Goal: Communication & Community: Answer question/provide support

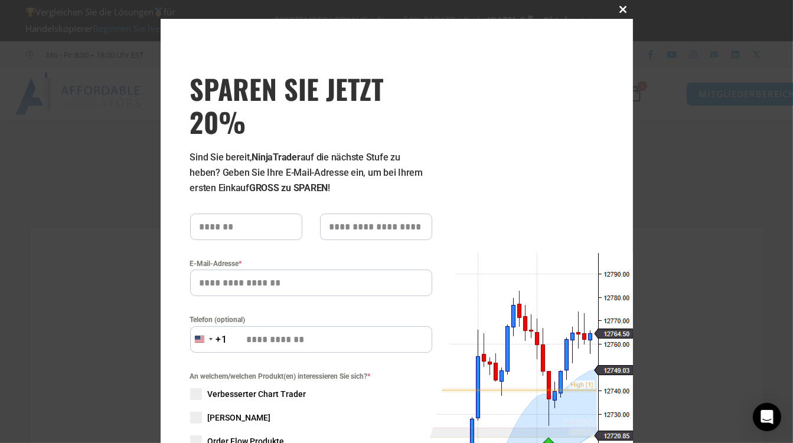
type input "**********"
click at [619, 8] on span "JETZT 20% SPAREN Popup" at bounding box center [623, 9] width 19 height 7
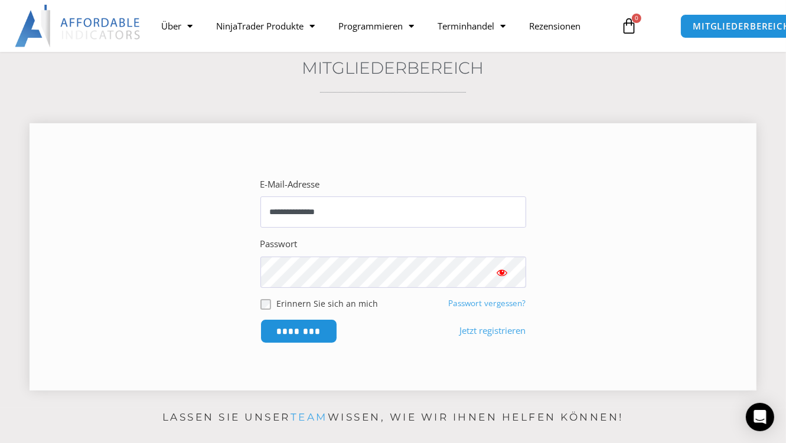
scroll to position [142, 0]
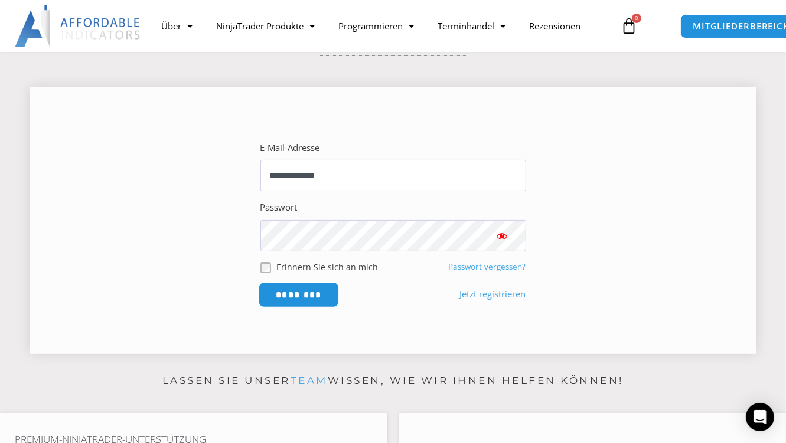
click at [295, 300] on input "********" at bounding box center [298, 294] width 81 height 25
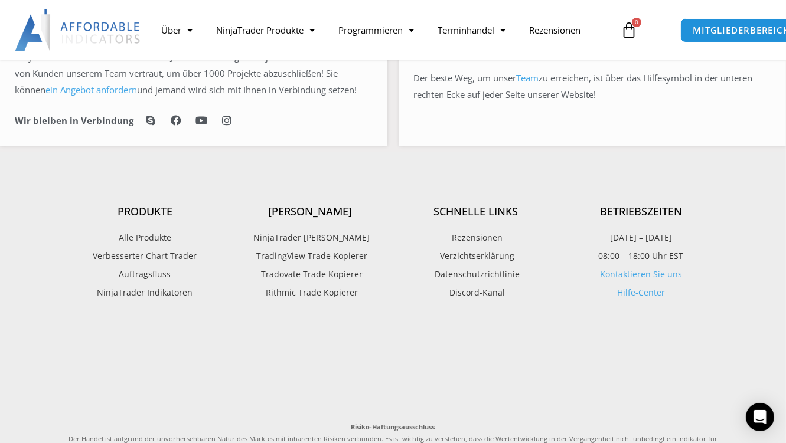
scroll to position [959, 0]
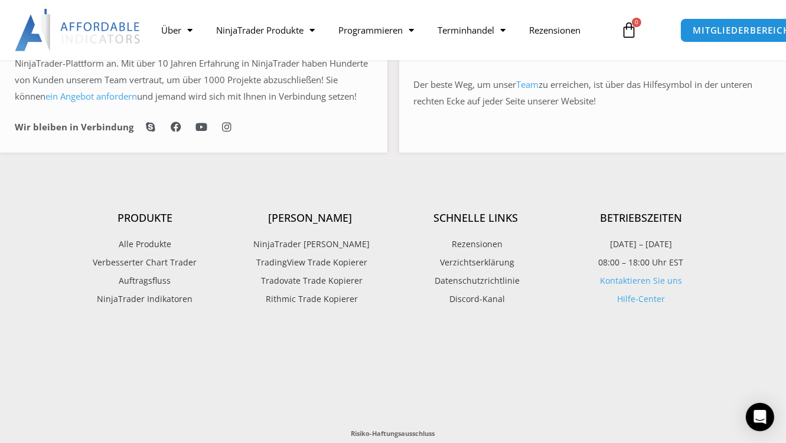
click at [491, 225] on h4 "Schnelle Links" at bounding box center [475, 218] width 165 height 13
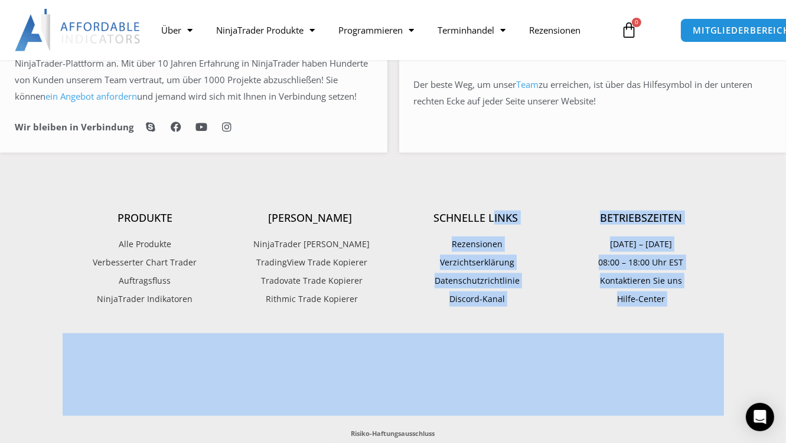
drag, startPoint x: 499, startPoint y: 263, endPoint x: 627, endPoint y: 349, distance: 155.2
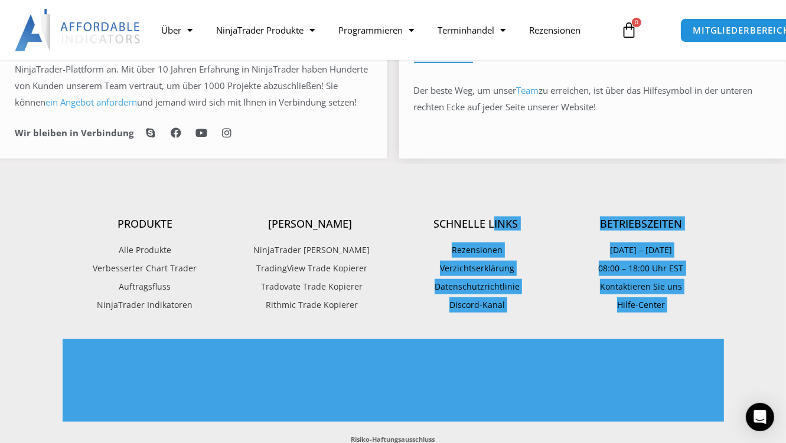
scroll to position [912, 0]
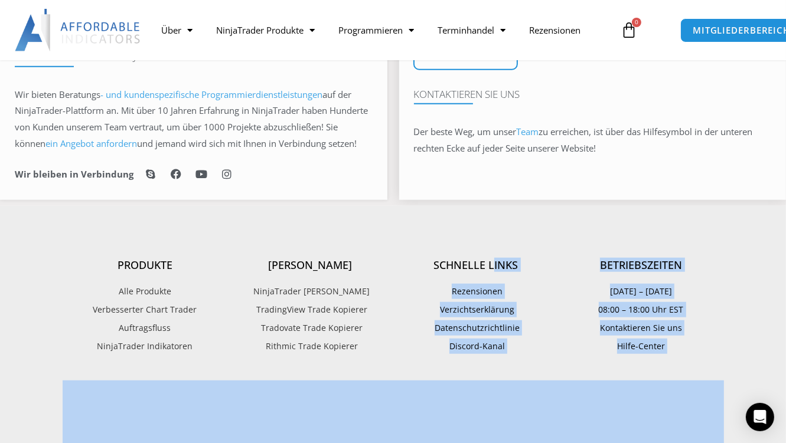
click at [535, 138] on link "Team" at bounding box center [528, 132] width 22 height 12
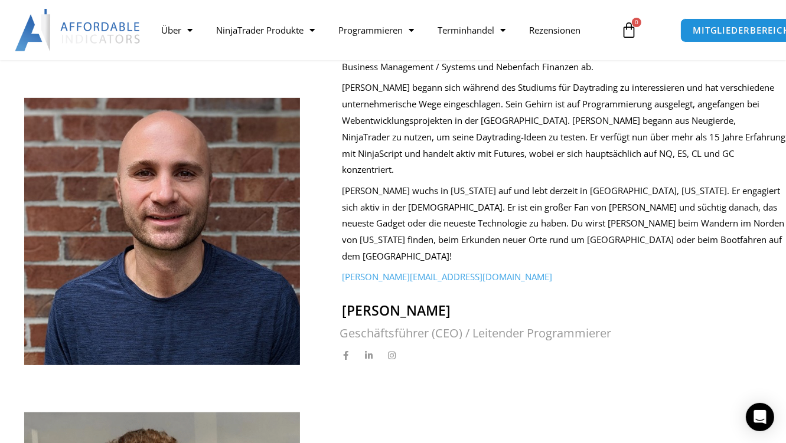
scroll to position [375, 0]
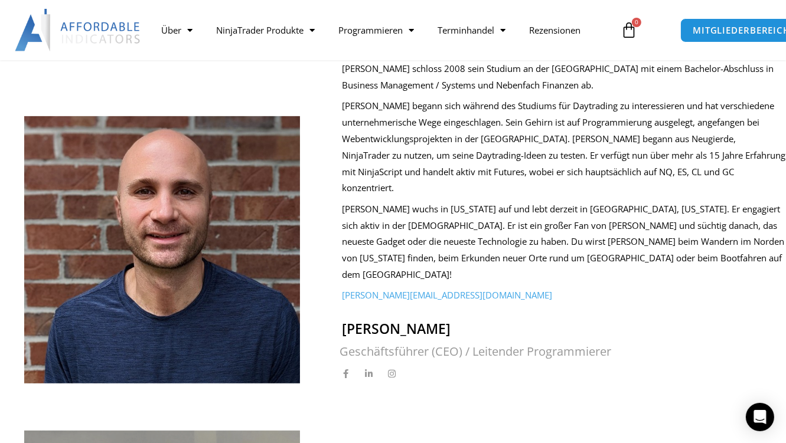
click at [338, 264] on div "Joel Ryan Wyse schloss 2008 sein Studium an der Taylor University mit einem Bac…" at bounding box center [555, 222] width 462 height 323
click at [553, 287] on p "joel@affordableindicators.com" at bounding box center [564, 295] width 444 height 17
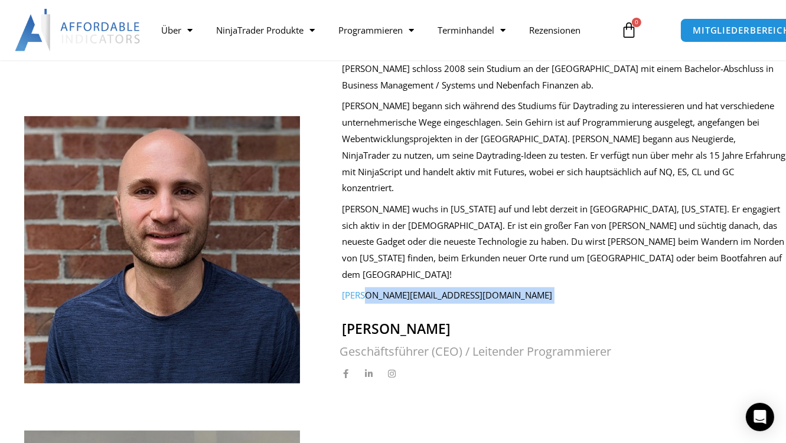
drag, startPoint x: 478, startPoint y: 260, endPoint x: 421, endPoint y: 260, distance: 56.1
click at [423, 287] on p "joel@affordableindicators.com" at bounding box center [564, 295] width 444 height 17
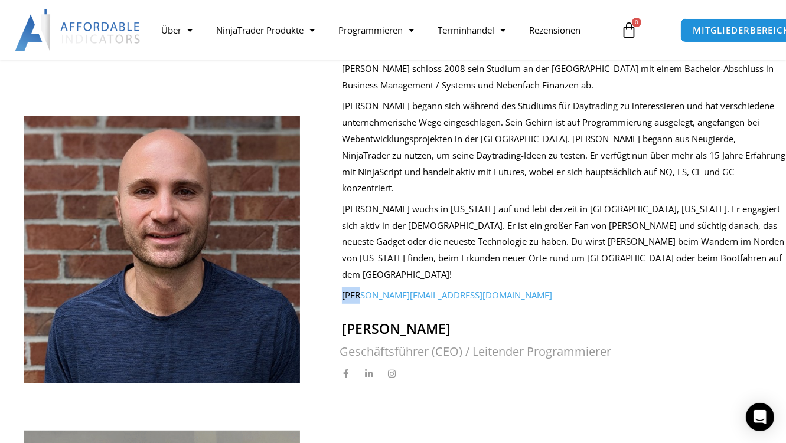
click at [338, 263] on div "Joel Ryan Wyse schloss 2008 sein Studium an der Taylor University mit einem Bac…" at bounding box center [555, 222] width 462 height 323
drag, startPoint x: 338, startPoint y: 263, endPoint x: 327, endPoint y: 266, distance: 10.9
click at [327, 266] on div "Joel Ryan Wyse schloss 2008 sein Studium an der Taylor University mit einem Bac…" at bounding box center [555, 222] width 462 height 323
click at [335, 264] on div "Joel Ryan Wyse schloss 2008 sein Studium an der Taylor University mit einem Bac…" at bounding box center [555, 222] width 462 height 323
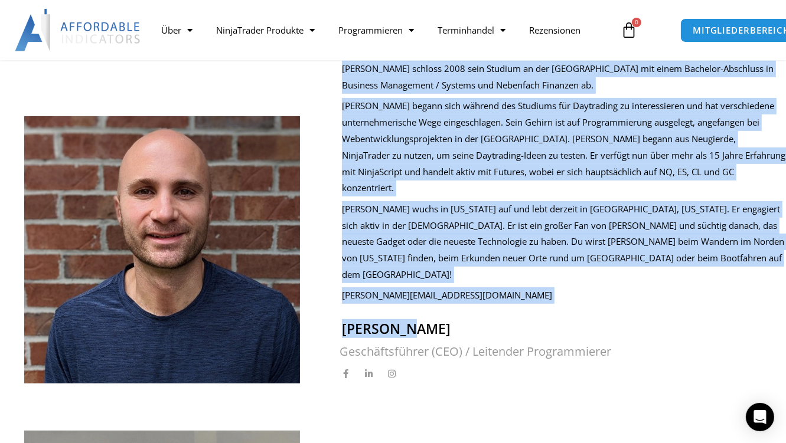
drag, startPoint x: 323, startPoint y: 264, endPoint x: 489, endPoint y: 294, distance: 168.6
click at [489, 294] on div "Joel Ryan Wyse schloss 2008 sein Studium an der Taylor University mit einem Bac…" at bounding box center [393, 222] width 786 height 323
copy div "Joel Ryan Wyse schloss 2008 sein Studium an der Taylor University mit einem Bac…"
click at [493, 287] on p "joel@affordableindicators.com" at bounding box center [564, 295] width 444 height 17
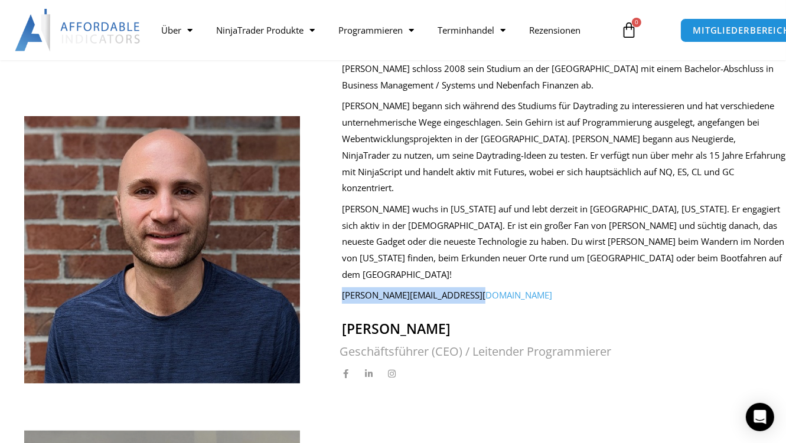
drag, startPoint x: 324, startPoint y: 260, endPoint x: 519, endPoint y: 276, distance: 196.0
click at [519, 276] on div "Joel Ryan Wyse schloss 2008 sein Studium an der Taylor University mit einem Bac…" at bounding box center [555, 222] width 462 height 323
copy link "joel@affordableindicators.com"
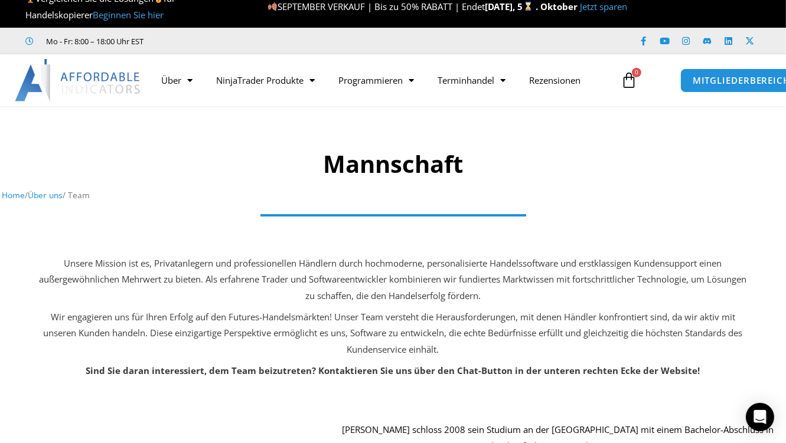
scroll to position [0, 0]
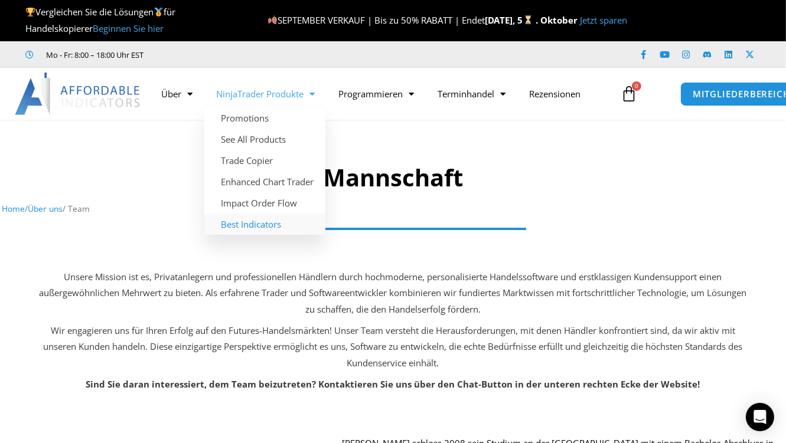
click at [246, 224] on link "Best Indicators" at bounding box center [264, 224] width 121 height 21
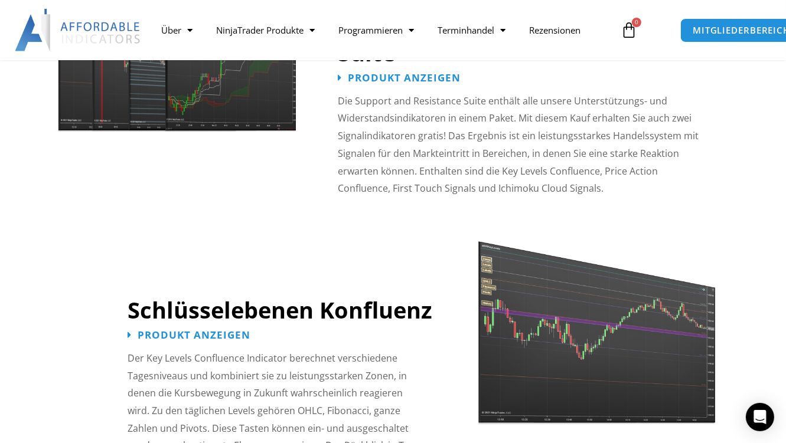
scroll to position [1181, 0]
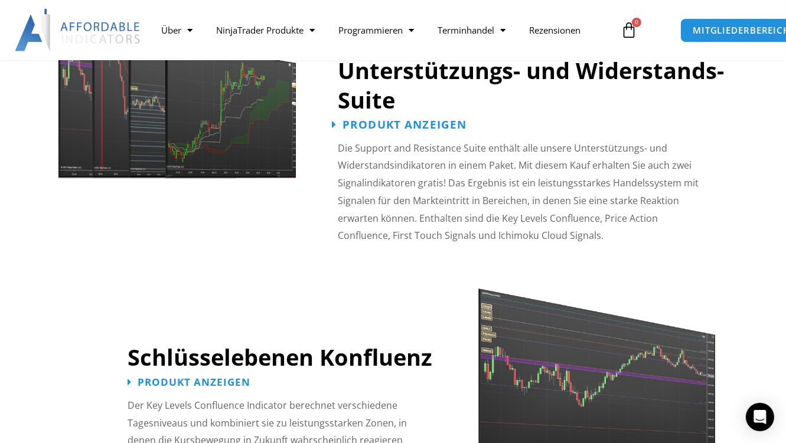
click at [437, 127] on span "Produkt anzeigen" at bounding box center [404, 124] width 124 height 11
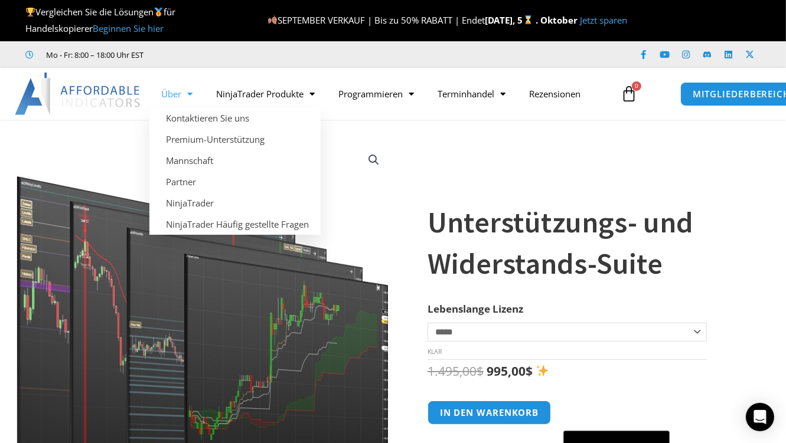
click at [185, 92] on span "Menü" at bounding box center [186, 94] width 11 height 21
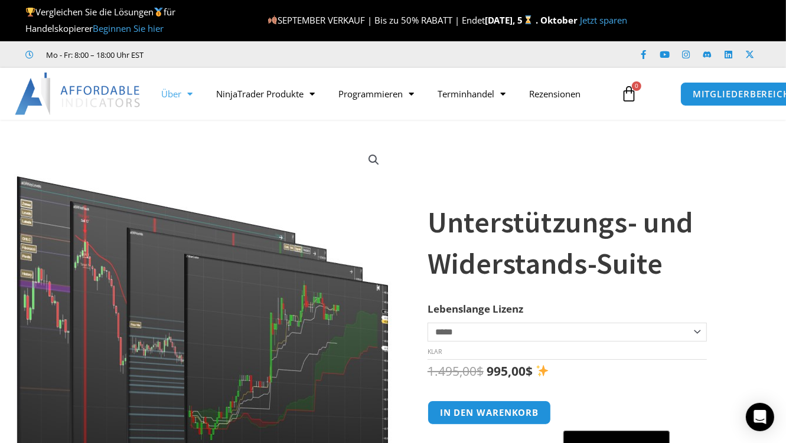
click at [183, 100] on span "Menü" at bounding box center [186, 94] width 11 height 21
click at [175, 80] on div "Über Kontaktieren Sie uns Premium-Unterstützung Mannschaft Partner NinjaTrader …" at bounding box center [393, 94] width 786 height 52
click at [168, 90] on font "Über" at bounding box center [171, 94] width 20 height 12
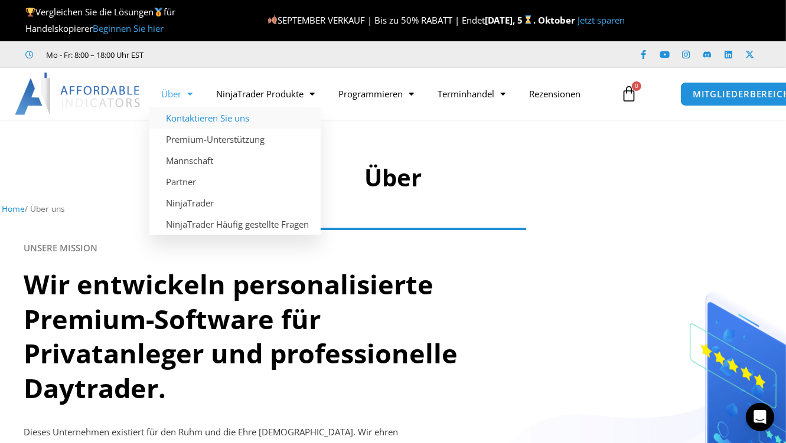
click at [173, 120] on link "Kontaktieren Sie uns" at bounding box center [234, 117] width 171 height 21
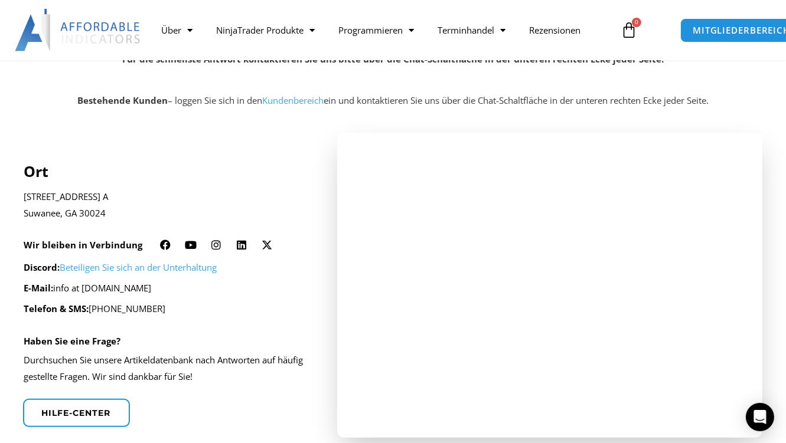
scroll to position [236, 0]
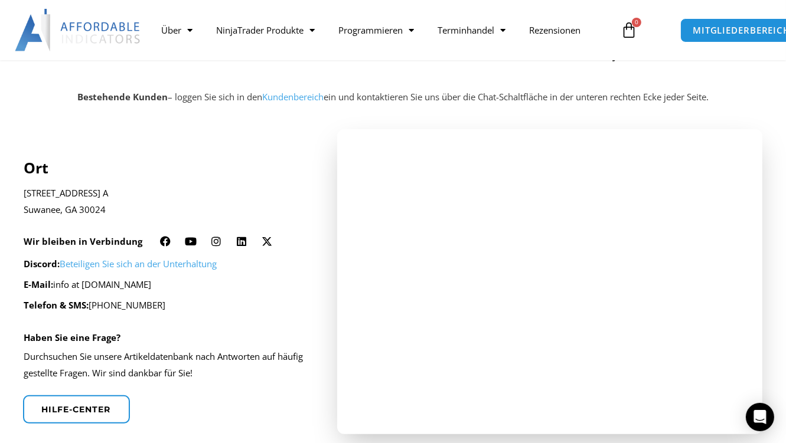
click at [208, 297] on div "Discord: Beteiligen Sie sich an der Unterhaltung E-Mail: info at affordableindi…" at bounding box center [165, 285] width 282 height 58
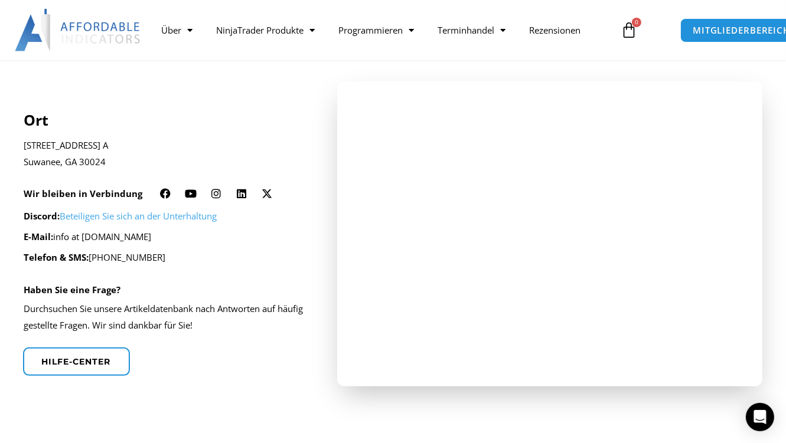
scroll to position [283, 0]
click at [205, 236] on p "E-Mail: info at affordableindicators.com" at bounding box center [165, 238] width 282 height 17
drag, startPoint x: 187, startPoint y: 238, endPoint x: 83, endPoint y: 238, distance: 103.9
click at [83, 238] on p "E-Mail: info at affordableindicators.com" at bounding box center [165, 238] width 282 height 17
copy p "[DOMAIN_NAME]"
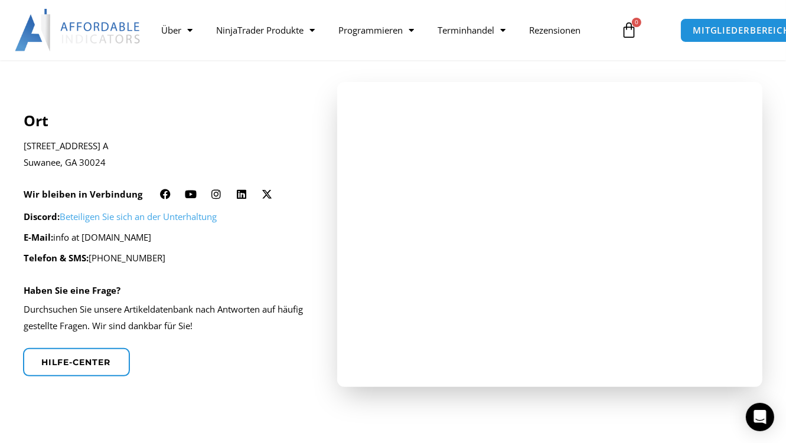
click at [295, 286] on div "Ort 2920 Horizon Park Dr. Ste. A Suwanee, GA 30024 Wir bleiben in Verbindung Au…" at bounding box center [165, 234] width 282 height 305
click at [44, 364] on span "Hilfe-Center" at bounding box center [76, 362] width 76 height 9
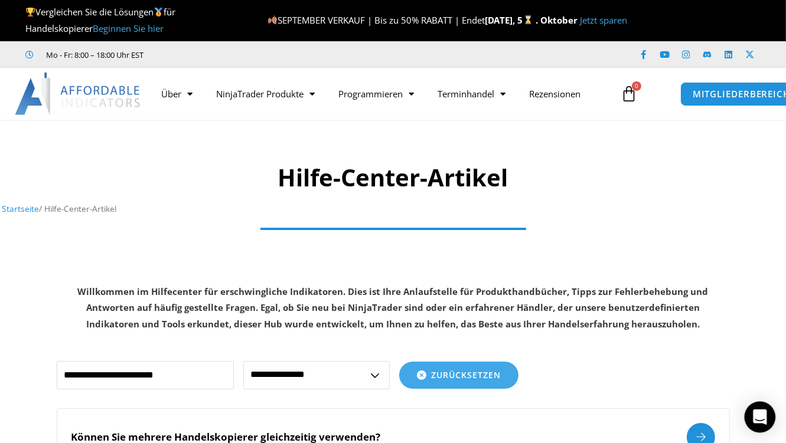
click at [763, 416] on icon "Öffnen Sie den Intercom Messenger" at bounding box center [760, 417] width 14 height 15
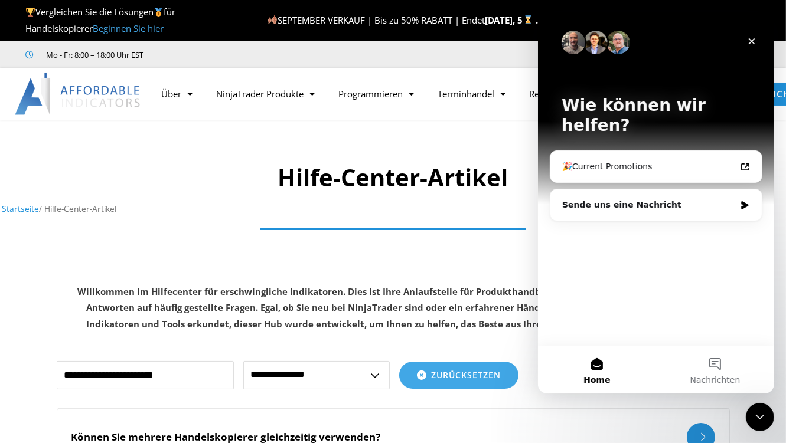
click at [593, 257] on div "Wie können wir helfen? 🎉Current Promotions Sende uns eine Nachricht" at bounding box center [655, 179] width 236 height 334
click at [577, 231] on div "Wie können wir helfen? 🎉Current Promotions Sende uns eine Nachricht" at bounding box center [655, 179] width 236 height 334
click at [620, 257] on div "Wie können wir helfen? 🎉Current Promotions Sende uns eine Nachricht" at bounding box center [655, 179] width 236 height 334
click at [720, 371] on button "Nachrichten" at bounding box center [714, 370] width 118 height 47
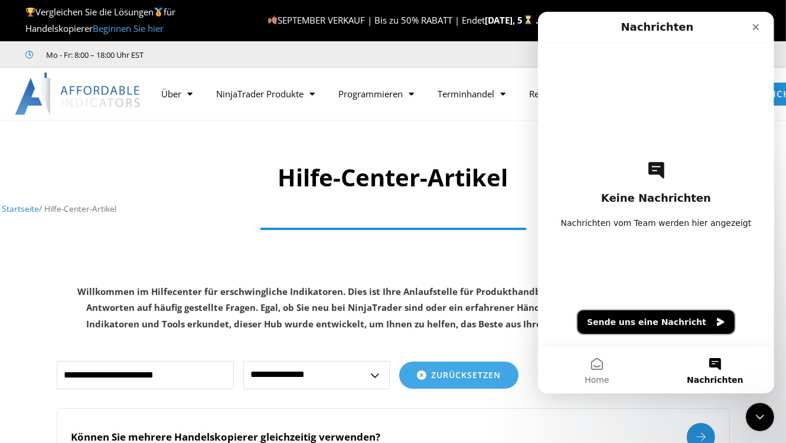
click at [659, 328] on button "Sende uns eine Nachricht" at bounding box center [655, 322] width 157 height 24
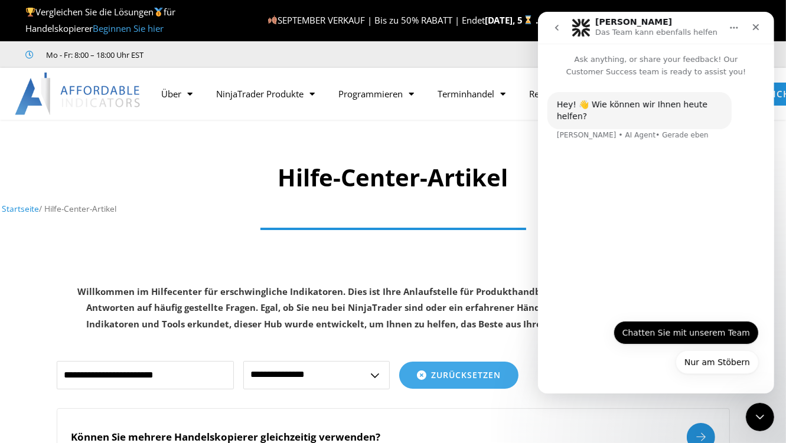
click at [688, 336] on button "Chatten Sie mit unserem Team" at bounding box center [685, 333] width 145 height 24
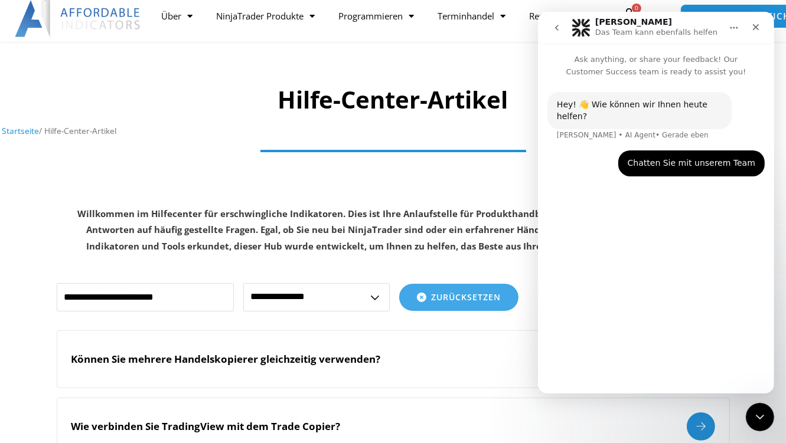
scroll to position [94, 0]
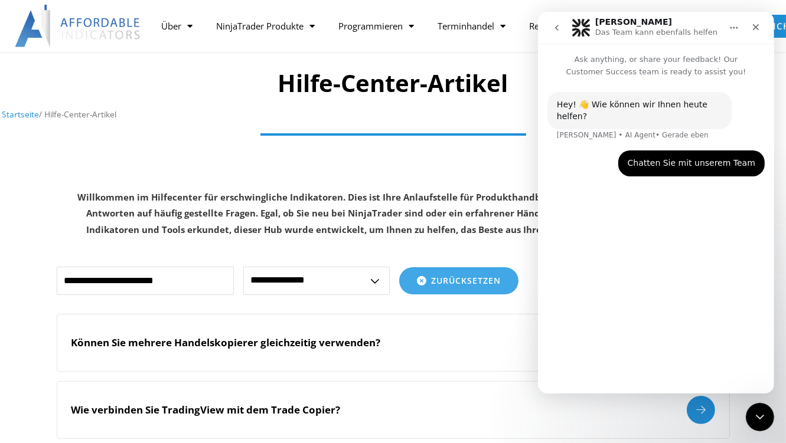
click at [639, 236] on div "Hey! 👋 Wie können wir Ihnen [DATE] helfen? [PERSON_NAME] • AI Agent • Gerade eb…" at bounding box center [655, 231] width 236 height 306
click at [662, 264] on div "Hey! 👋 Wie können wir Ihnen [DATE] helfen? [PERSON_NAME] • AI Agent • Gerade eb…" at bounding box center [655, 231] width 236 height 306
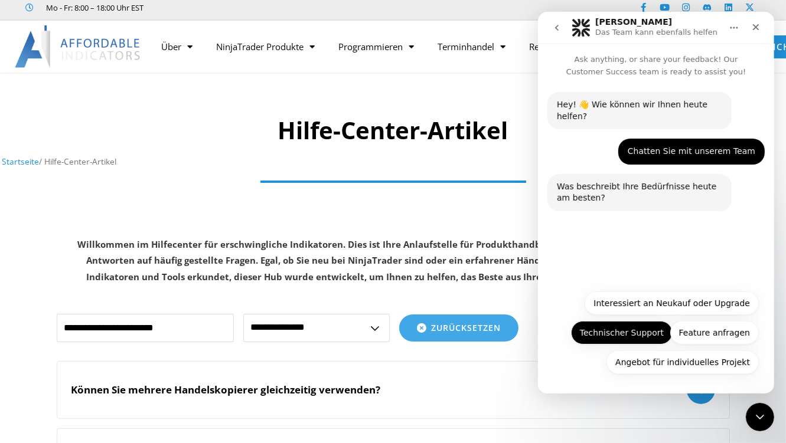
click at [626, 327] on button "Technischer Support" at bounding box center [621, 333] width 102 height 24
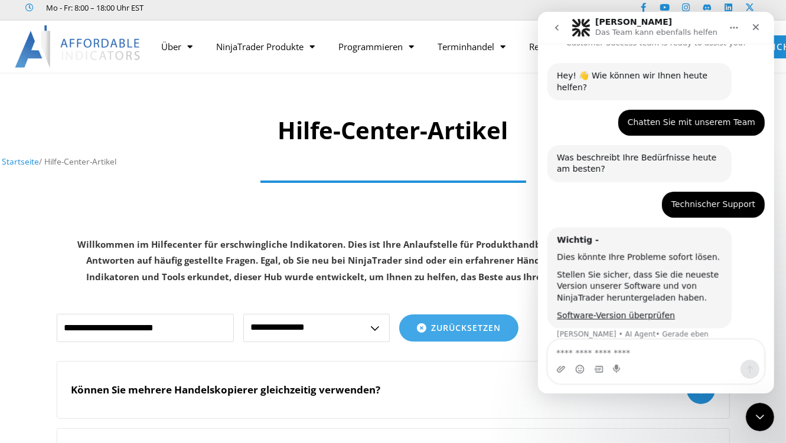
scroll to position [30, 0]
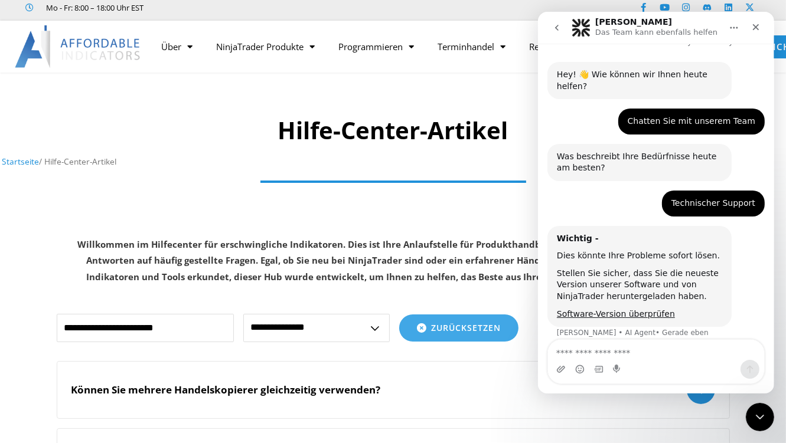
type textarea "**********"
drag, startPoint x: 674, startPoint y: 354, endPoint x: 481, endPoint y: 359, distance: 193.7
click at [537, 359] on html "**********" at bounding box center [655, 203] width 236 height 382
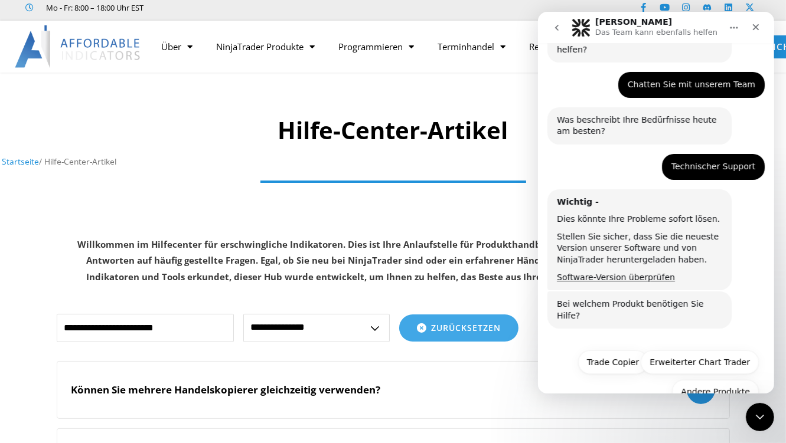
scroll to position [73, 0]
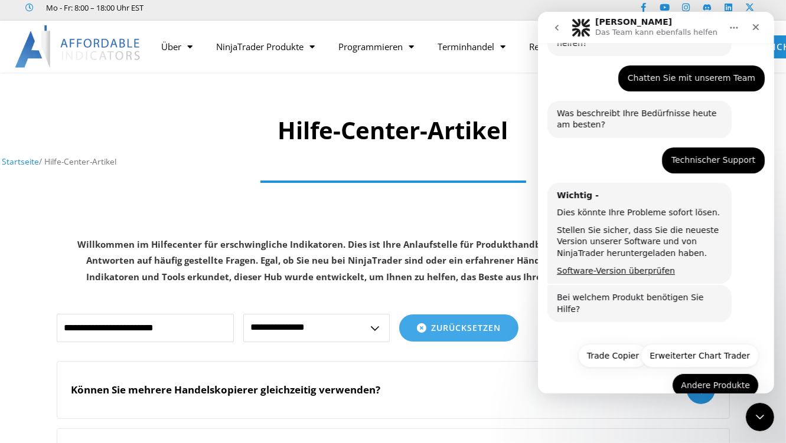
click at [702, 374] on button "Andere Produkte" at bounding box center [714, 386] width 87 height 24
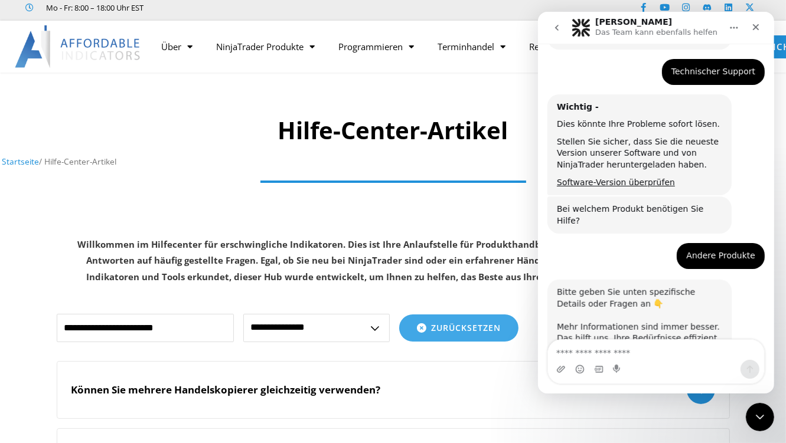
scroll to position [174, 0]
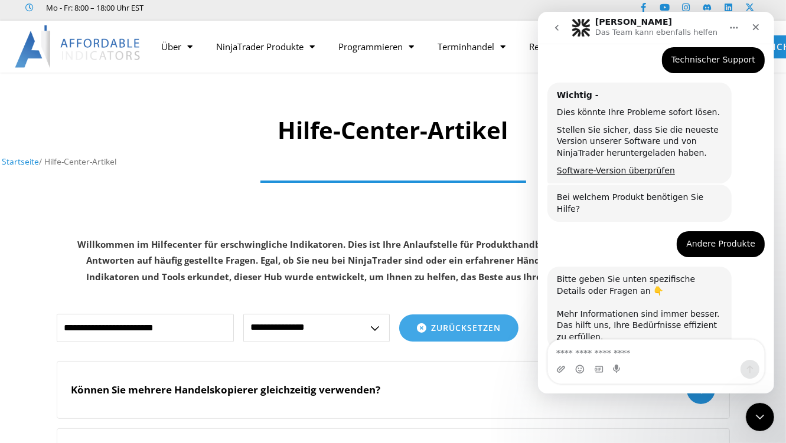
click at [617, 352] on textarea "Nachricht senden..." at bounding box center [655, 350] width 216 height 20
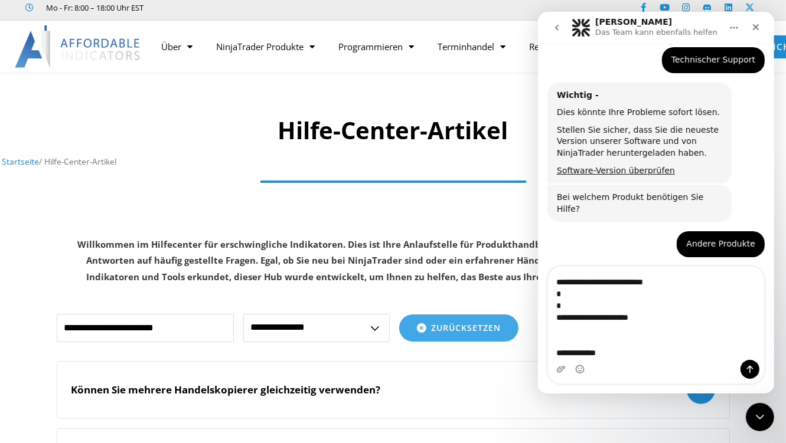
scroll to position [247, 0]
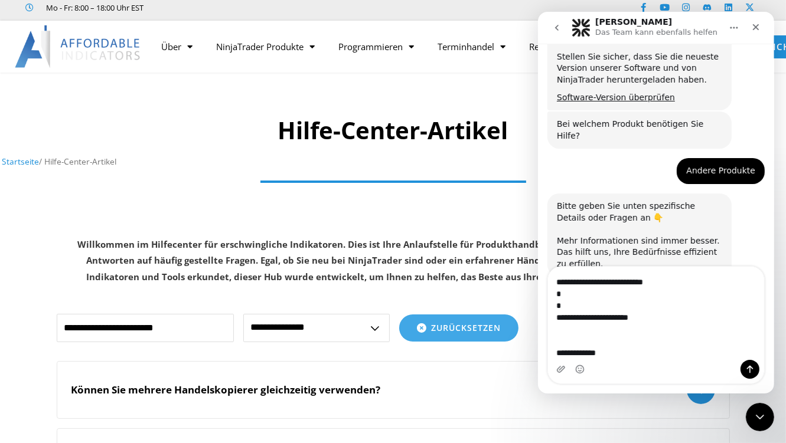
type textarea "**********"
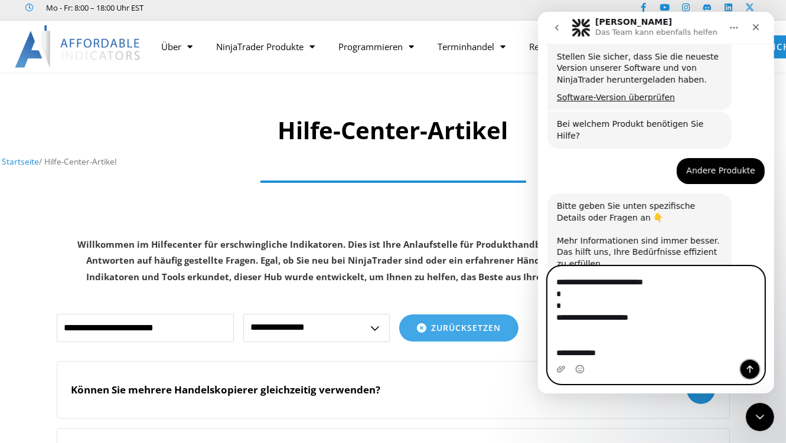
click at [751, 370] on icon "Sende eine Nachricht…" at bounding box center [748, 369] width 9 height 9
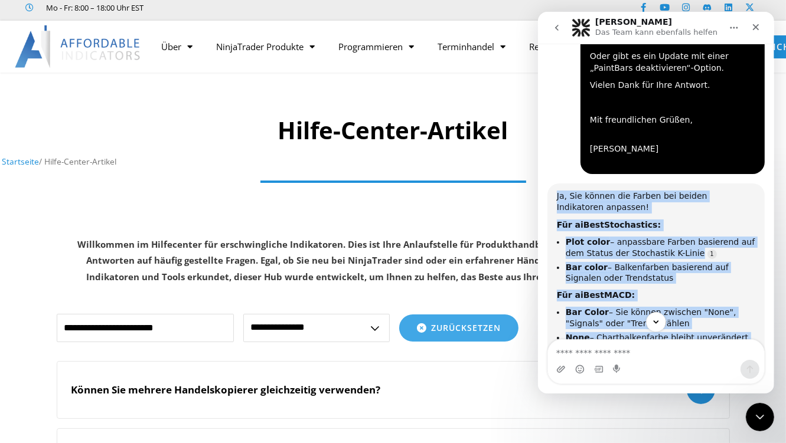
scroll to position [796, 0]
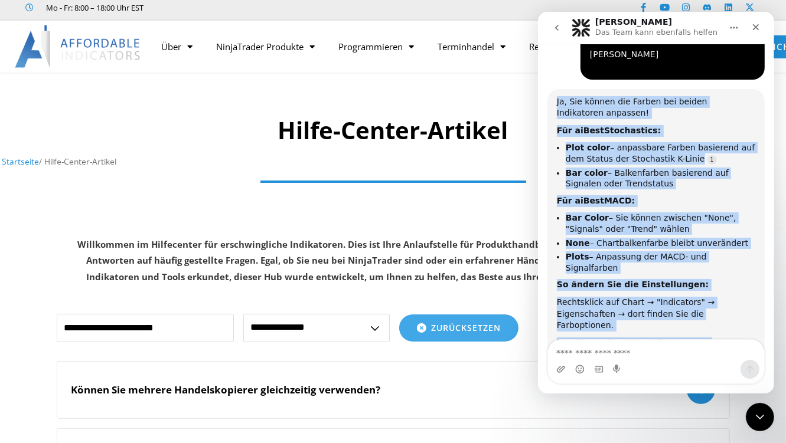
drag, startPoint x: 555, startPoint y: 115, endPoint x: 740, endPoint y: 259, distance: 234.4
click at [740, 259] on div "Ja, Sie können die Farben bei beiden Indikatoren anpassen! Für aiBestStochastic…" at bounding box center [655, 234] width 217 height 290
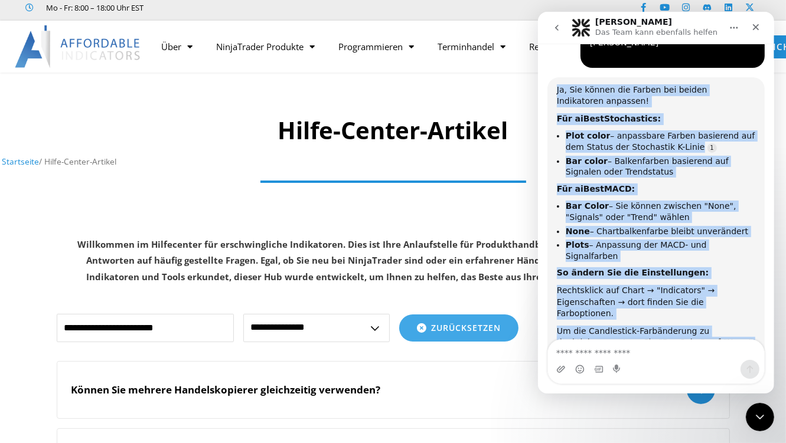
copy div "Ja, Sie können die Farben bei beiden Indikatoren anpassen! Für aiBestStochastic…"
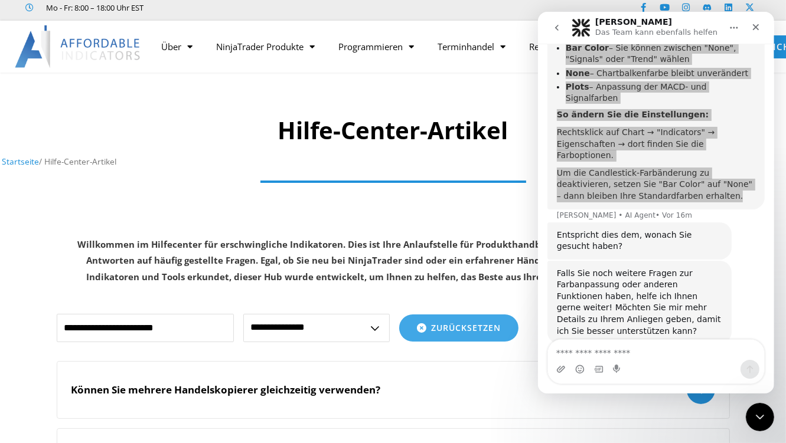
scroll to position [968, 0]
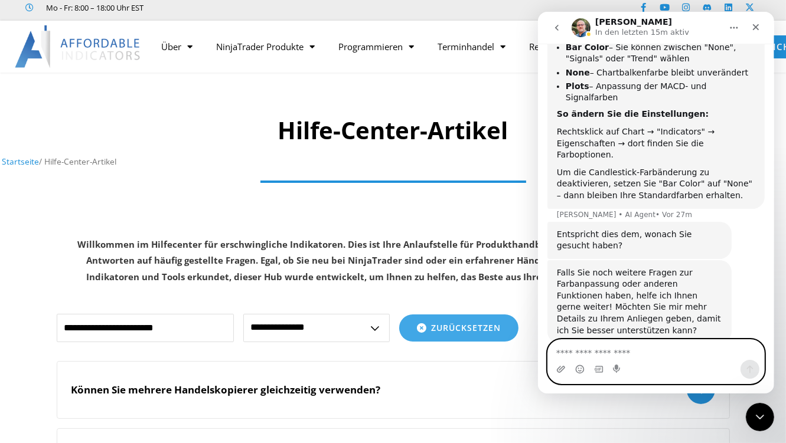
click at [636, 347] on textarea "Nachricht senden..." at bounding box center [655, 350] width 216 height 20
type textarea "**********"
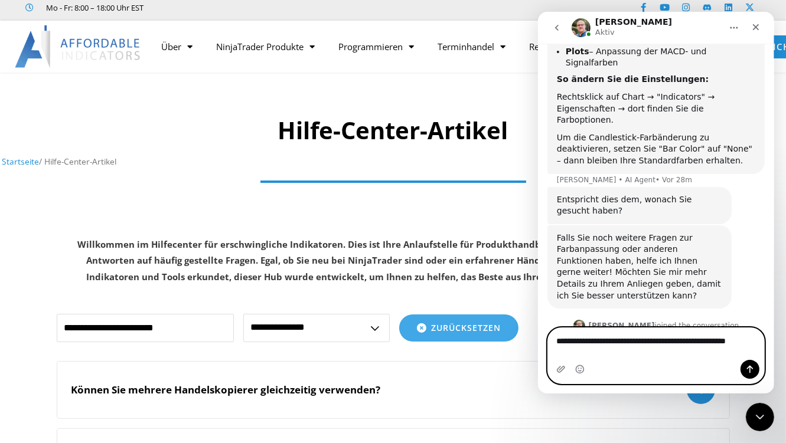
scroll to position [1014, 0]
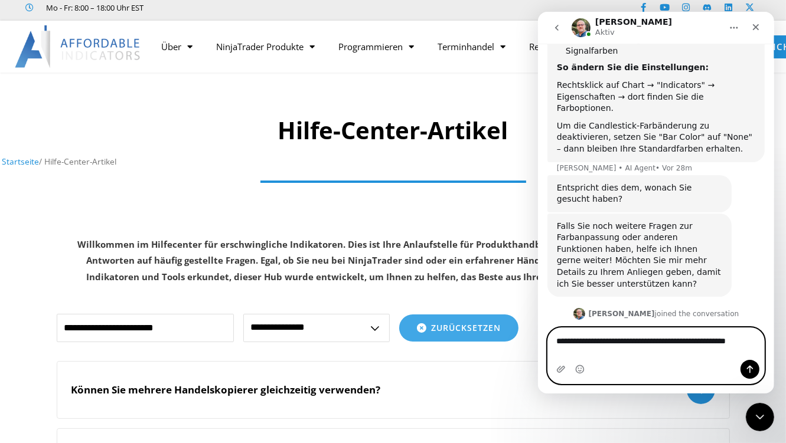
click at [610, 357] on textarea "**********" at bounding box center [655, 344] width 216 height 32
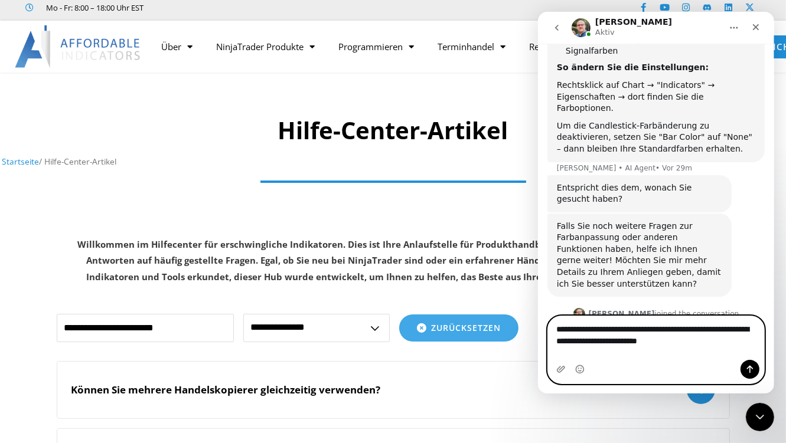
click at [649, 348] on textarea "**********" at bounding box center [655, 332] width 216 height 32
type textarea "**********"
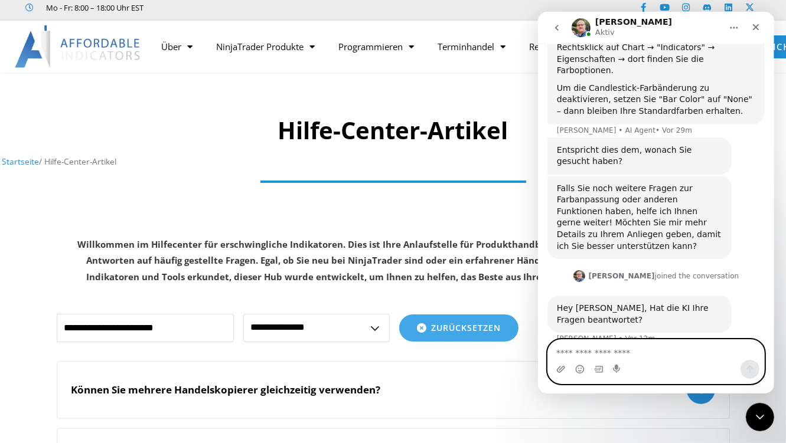
scroll to position [1053, 0]
type textarea "*"
type textarea "**********"
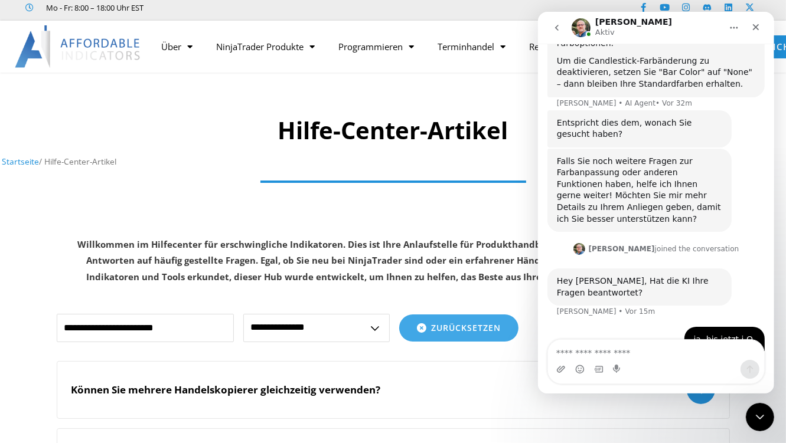
drag, startPoint x: 584, startPoint y: 263, endPoint x: 668, endPoint y: 353, distance: 122.8
click at [668, 353] on div "Ask anything, or share your feedback! Our Customer Success team is ready to ass…" at bounding box center [655, 219] width 236 height 350
copy div "wo kann ich aber noch beim chart nur einen kerzensignal und nicht den gesamten …"
click at [561, 354] on div "wo kann ich aber noch beim chart nur einen kerzensignal und nicht den gesamten …" at bounding box center [655, 379] width 217 height 50
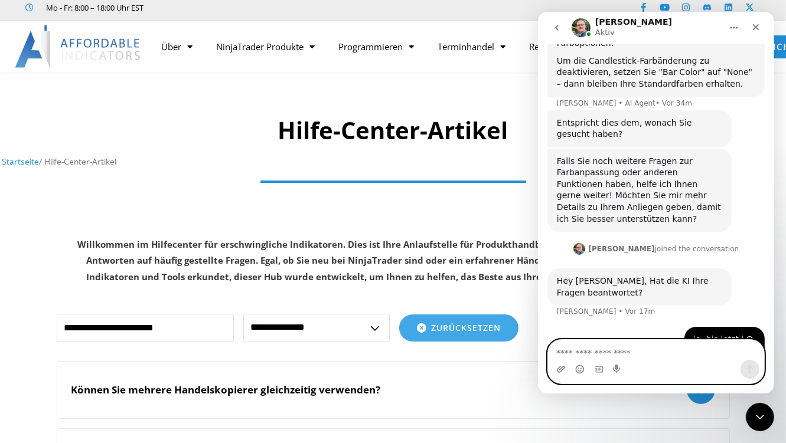
click at [625, 347] on textarea "Nachricht senden..." at bounding box center [655, 350] width 216 height 20
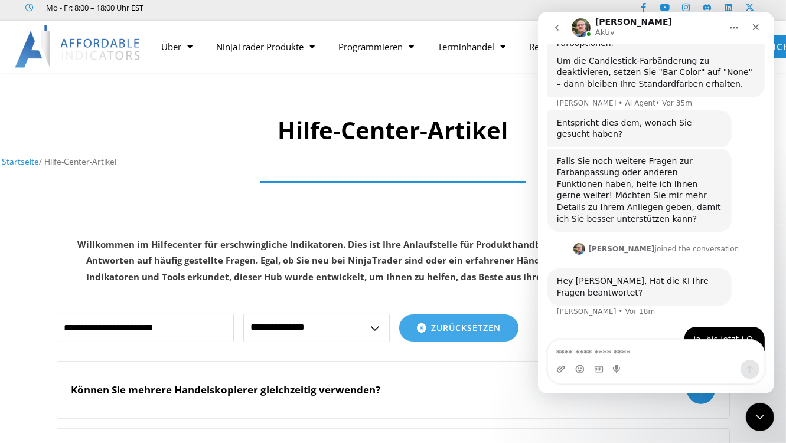
click at [597, 327] on div "ja, bis jetzt i.O. Vitor • Vor 7m" at bounding box center [655, 340] width 217 height 27
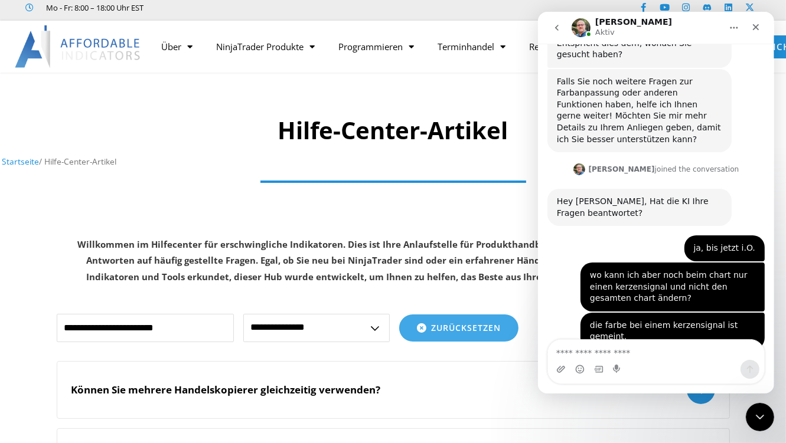
scroll to position [1172, 0]
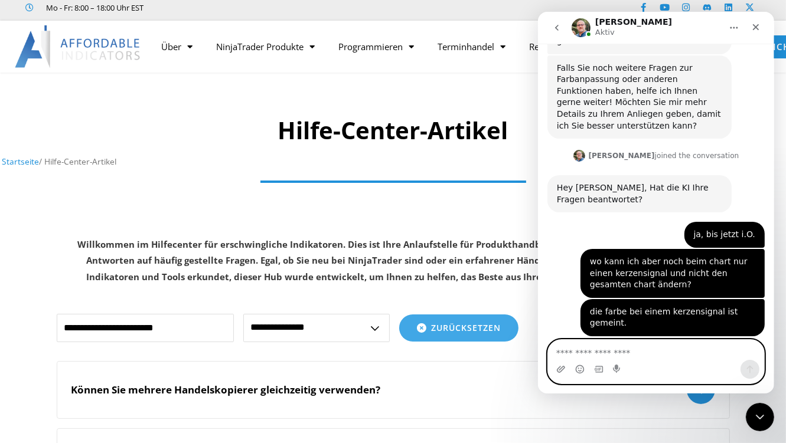
click at [577, 355] on textarea "Nachricht senden..." at bounding box center [655, 350] width 216 height 20
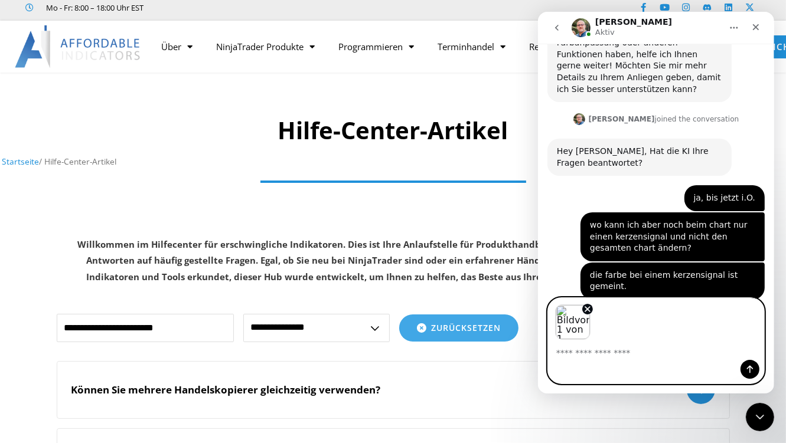
scroll to position [1214, 0]
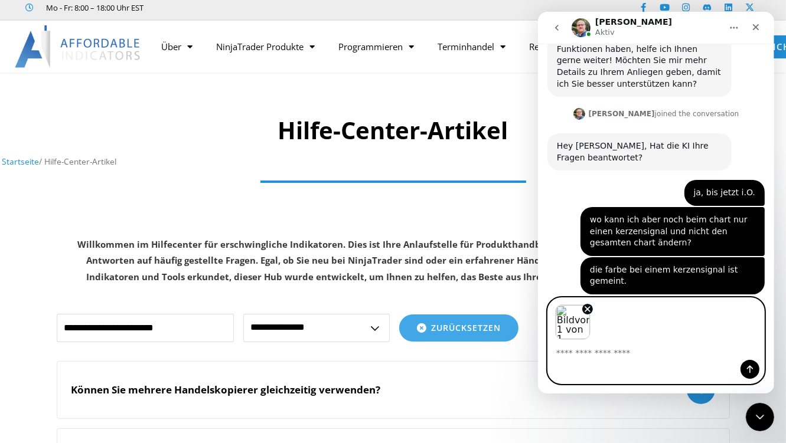
click at [576, 354] on textarea "Nachricht senden..." at bounding box center [655, 350] width 216 height 20
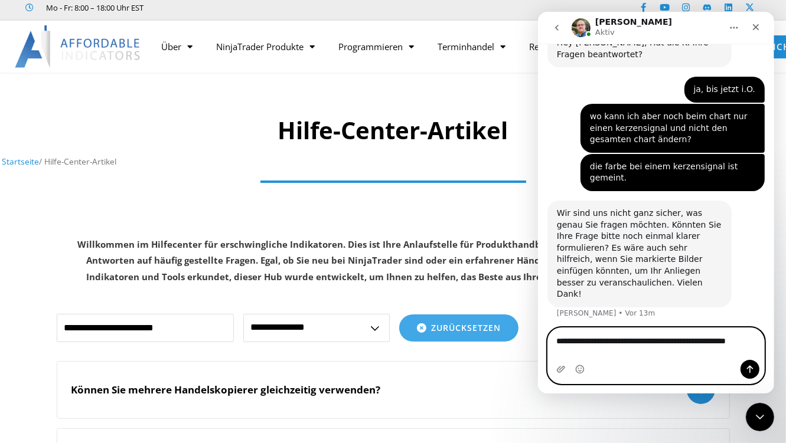
scroll to position [1329, 0]
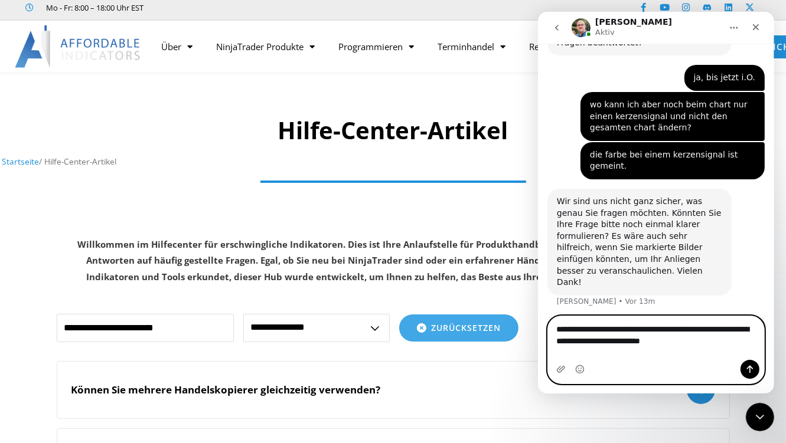
type textarea "**********"
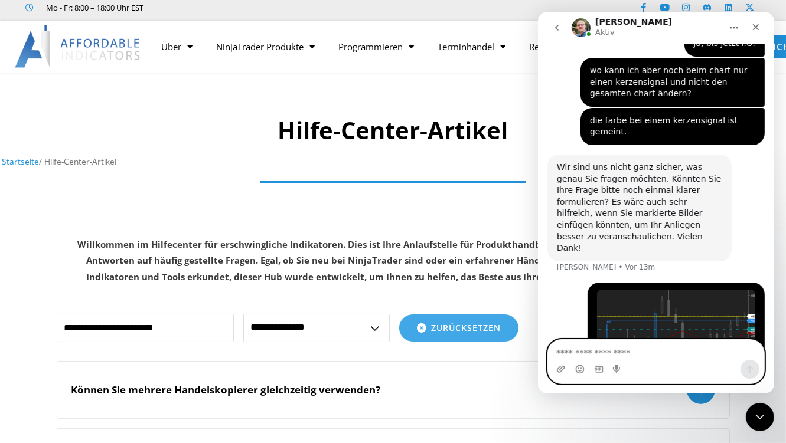
scroll to position [1367, 0]
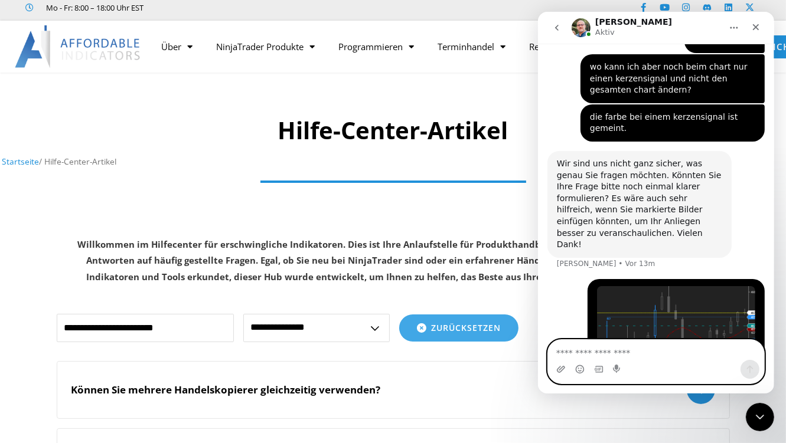
click at [617, 357] on textarea "Nachricht senden..." at bounding box center [655, 350] width 216 height 20
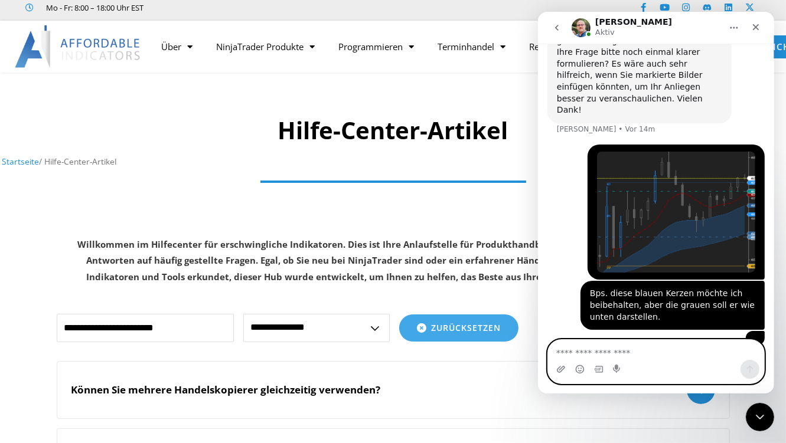
scroll to position [1508, 0]
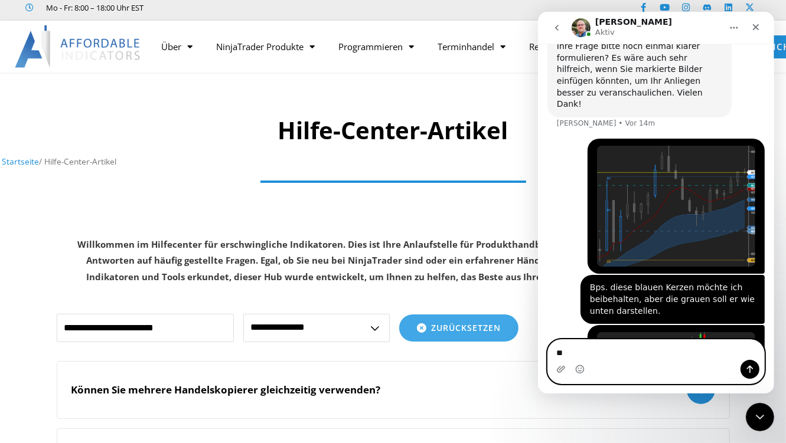
type textarea "*"
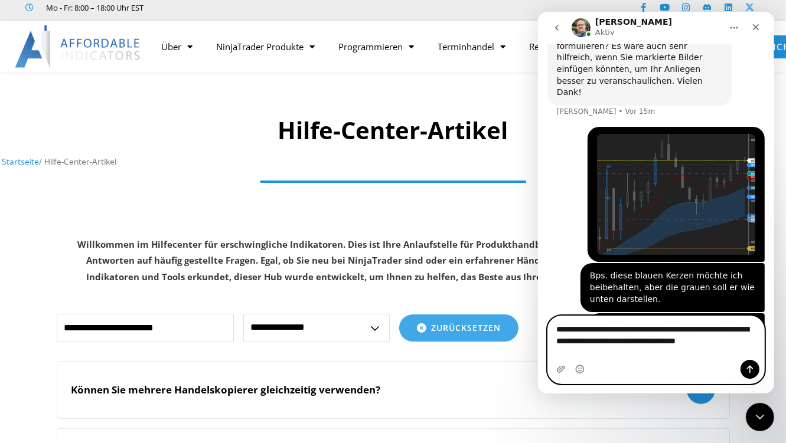
scroll to position [1531, 0]
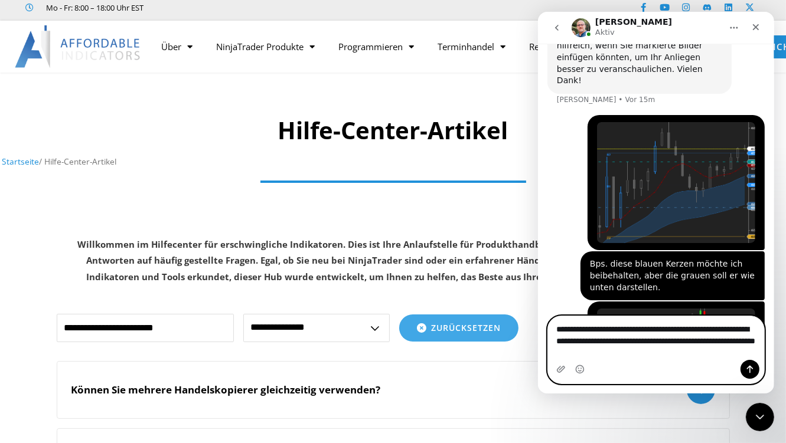
click at [640, 342] on textarea "**********" at bounding box center [655, 338] width 216 height 44
drag, startPoint x: 634, startPoint y: 343, endPoint x: 651, endPoint y: 343, distance: 17.1
click at [651, 343] on textarea "**********" at bounding box center [655, 338] width 216 height 44
type textarea "**********"
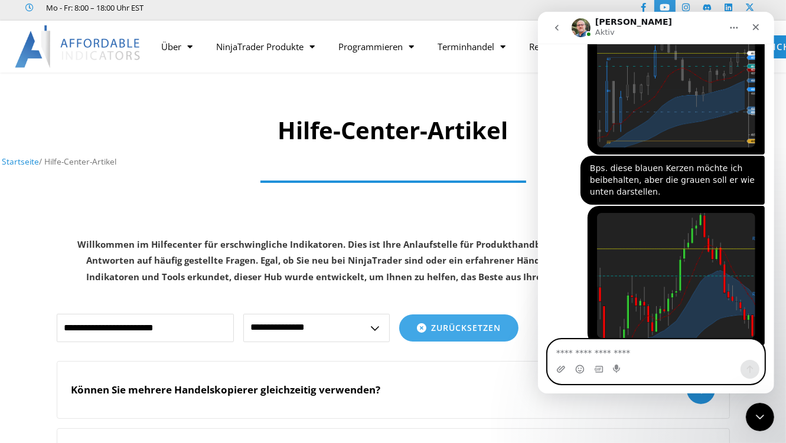
scroll to position [1627, 0]
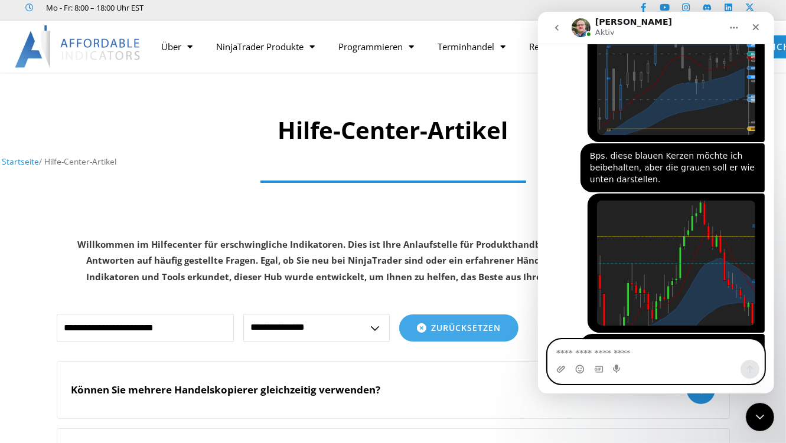
click at [589, 349] on textarea "Nachricht senden..." at bounding box center [655, 350] width 216 height 20
type textarea "**"
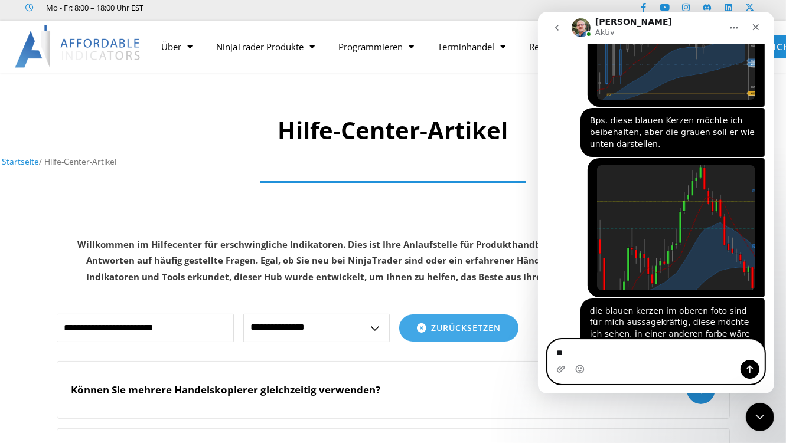
type textarea "*"
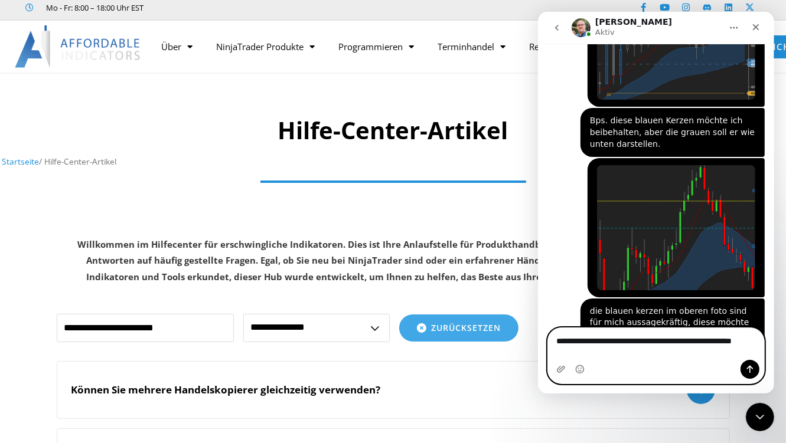
scroll to position [1675, 0]
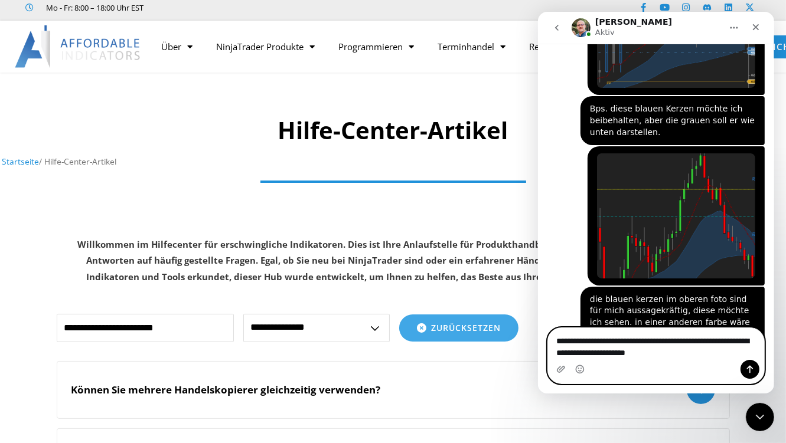
type textarea "**********"
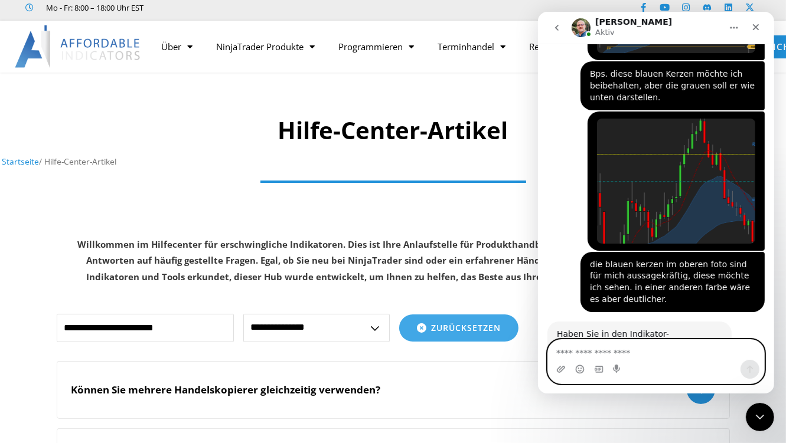
scroll to position [1713, 0]
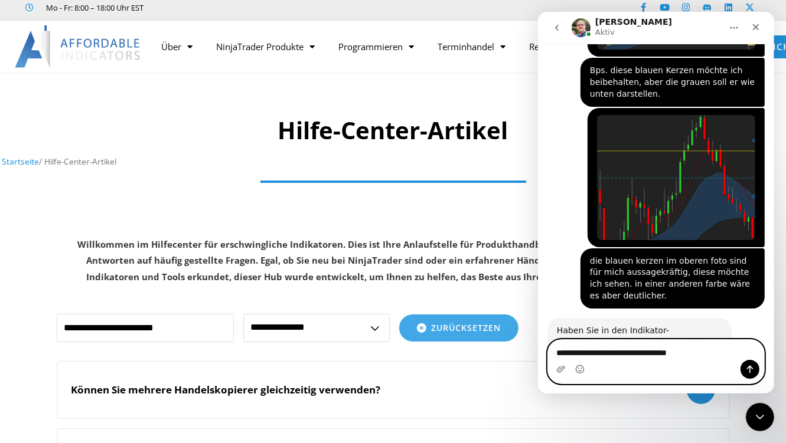
type textarea "**********"
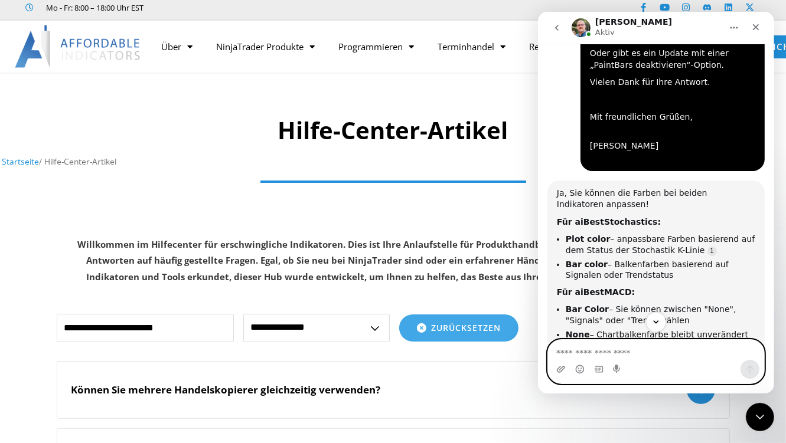
scroll to position [708, 0]
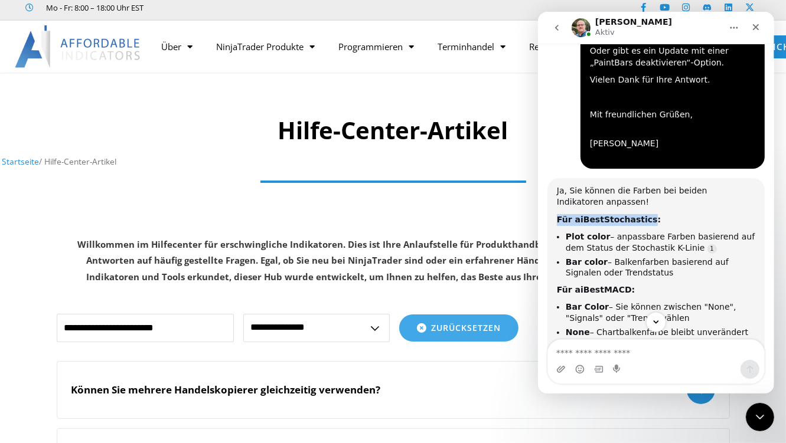
drag, startPoint x: 557, startPoint y: 139, endPoint x: 633, endPoint y: 143, distance: 76.8
click at [633, 215] on b "Für aiBestStochastics:" at bounding box center [608, 219] width 104 height 9
copy b "Für aiBestStochastics"
drag, startPoint x: 570, startPoint y: 209, endPoint x: 617, endPoint y: 208, distance: 47.2
click at [617, 285] on b "Für aiBestMACD:" at bounding box center [595, 289] width 78 height 9
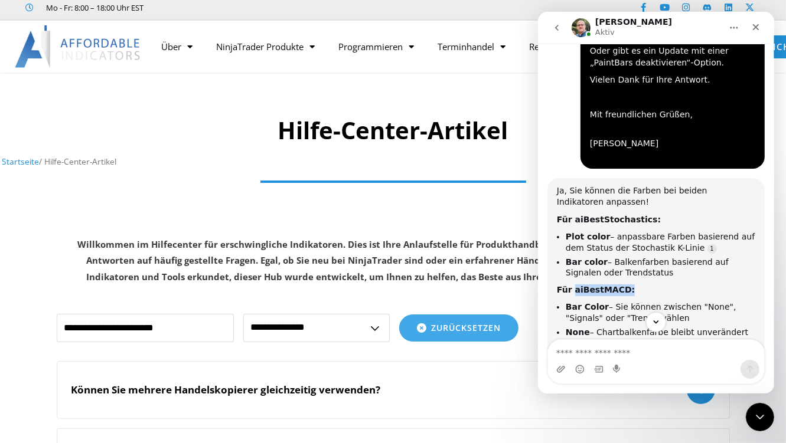
click at [578, 215] on b "Für aiBestStochastics:" at bounding box center [608, 219] width 104 height 9
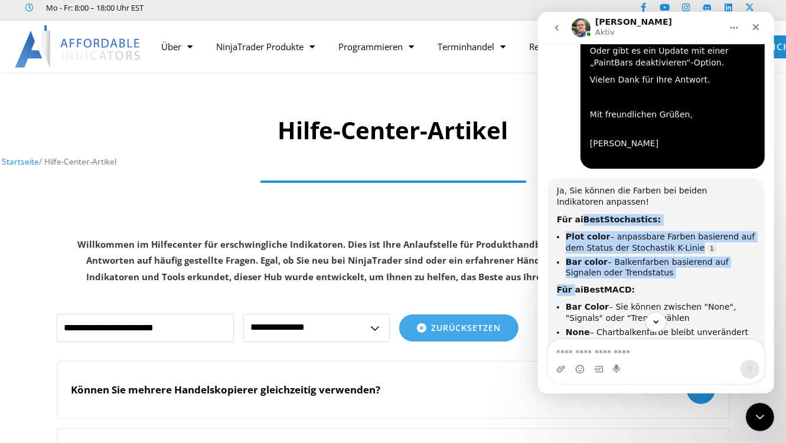
click at [576, 215] on b "Für aiBestStochastics:" at bounding box center [608, 219] width 104 height 9
click at [573, 215] on b "Für aiBestStochastics:" at bounding box center [608, 219] width 104 height 9
click at [570, 215] on b "Für aiBestStochastics:" at bounding box center [608, 219] width 104 height 9
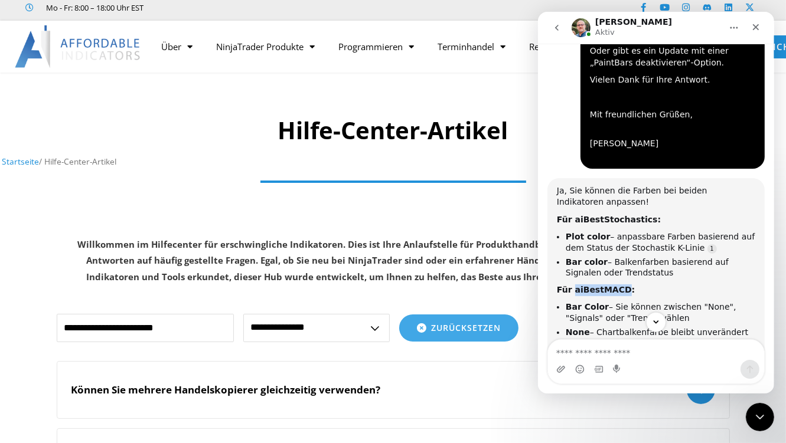
drag, startPoint x: 570, startPoint y: 139, endPoint x: 617, endPoint y: 209, distance: 84.2
click at [617, 285] on b "Für aiBestMACD:" at bounding box center [595, 289] width 78 height 9
drag, startPoint x: 617, startPoint y: 209, endPoint x: 587, endPoint y: 152, distance: 65.0
click at [587, 232] on b "Plot color" at bounding box center [587, 236] width 44 height 9
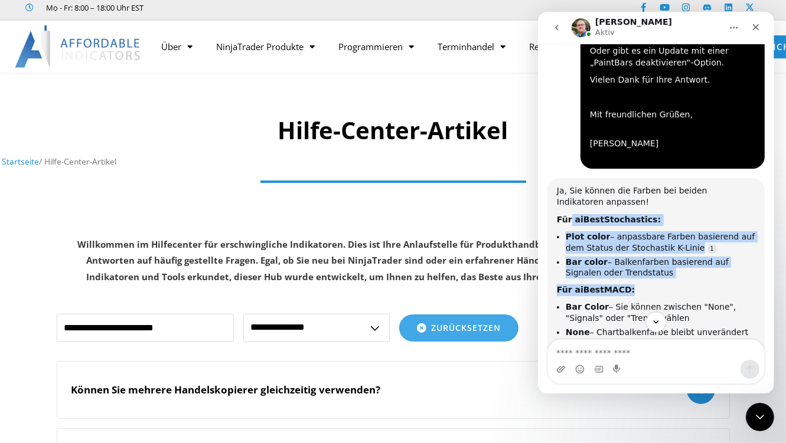
drag, startPoint x: 568, startPoint y: 136, endPoint x: 625, endPoint y: 199, distance: 84.4
click at [625, 199] on div "Ja, Sie können die Farben bei beiden Indikatoren anpassen! Für aiBestStochastic…" at bounding box center [655, 323] width 198 height 276
copy div "aiBestStochastics: Plot color – anpassbare Farben basierend auf dem Status der …"
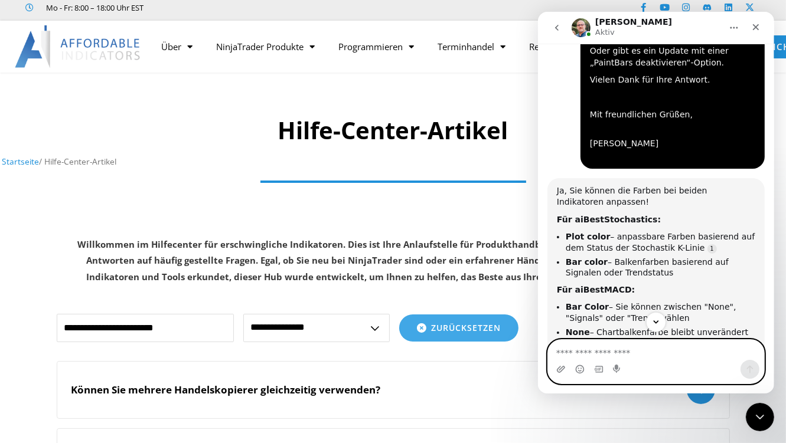
click at [606, 349] on textarea "Nachricht senden..." at bounding box center [655, 350] width 216 height 20
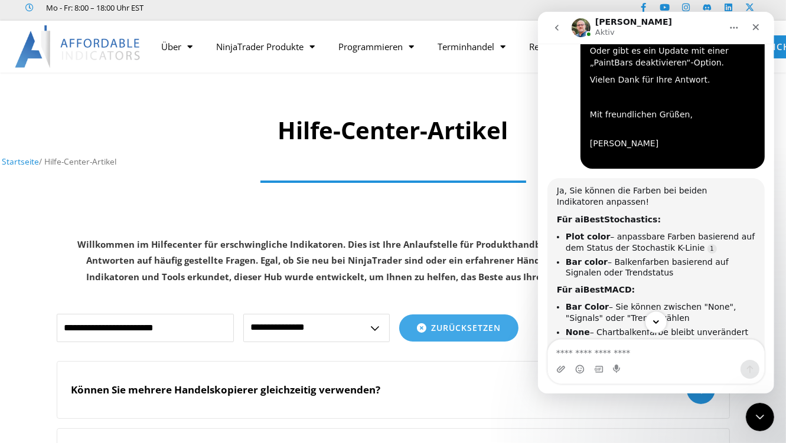
click at [654, 319] on icon "Scroll to bottom" at bounding box center [655, 322] width 11 height 11
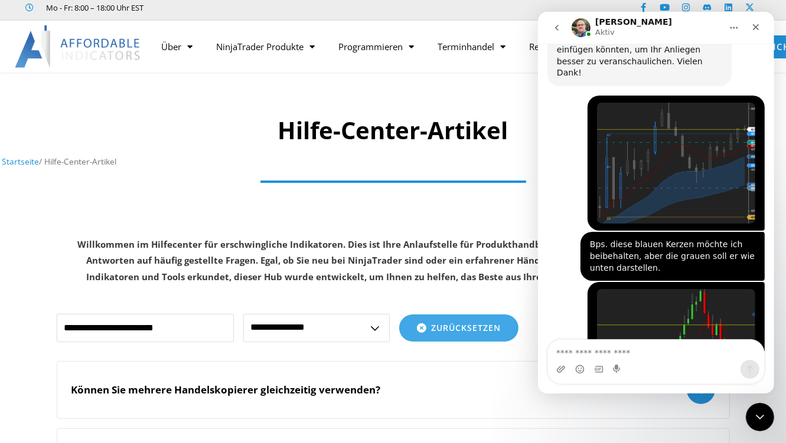
scroll to position [1775, 0]
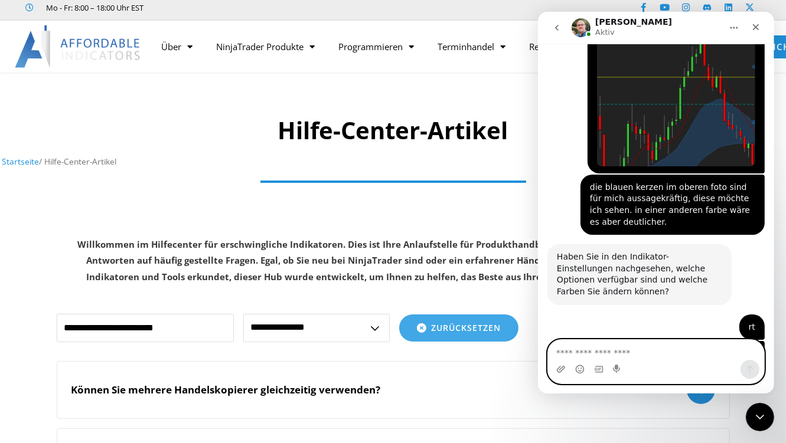
click at [582, 352] on textarea "Nachricht senden..." at bounding box center [655, 350] width 216 height 20
paste textarea "**********"
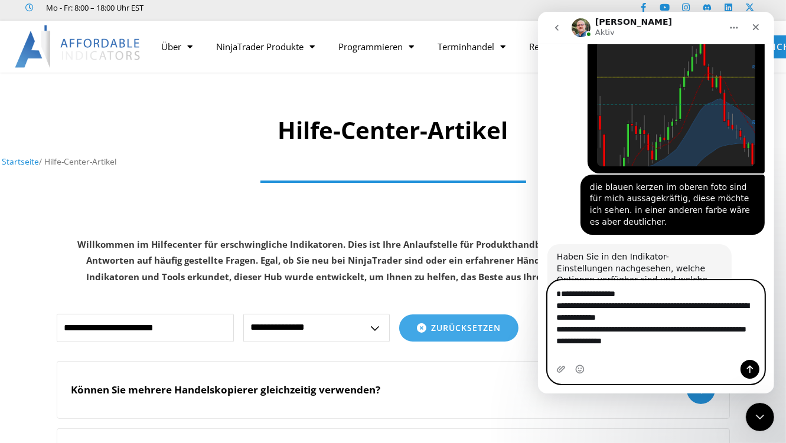
scroll to position [1834, 0]
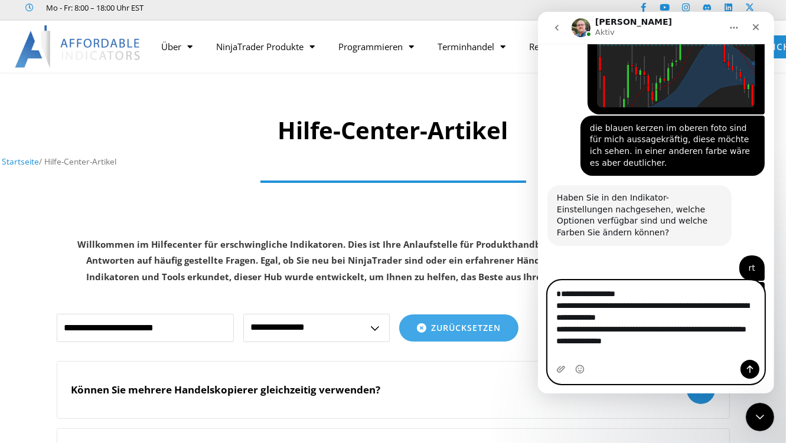
drag, startPoint x: 599, startPoint y: 342, endPoint x: 554, endPoint y: 309, distance: 55.4
click at [554, 309] on textarea "**********" at bounding box center [655, 320] width 216 height 79
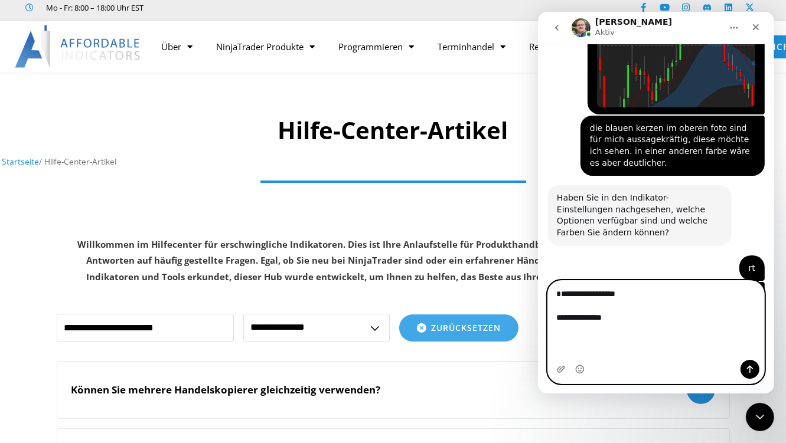
scroll to position [1799, 0]
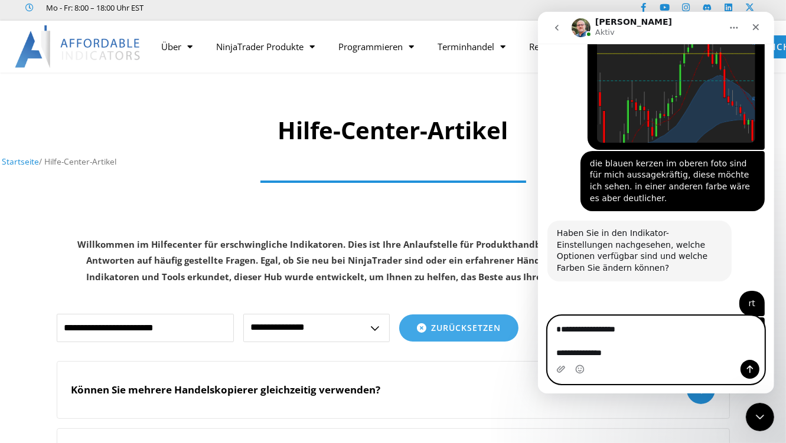
click at [557, 333] on textarea "**********" at bounding box center [655, 338] width 216 height 44
click at [648, 333] on textarea "**********" at bounding box center [655, 338] width 216 height 44
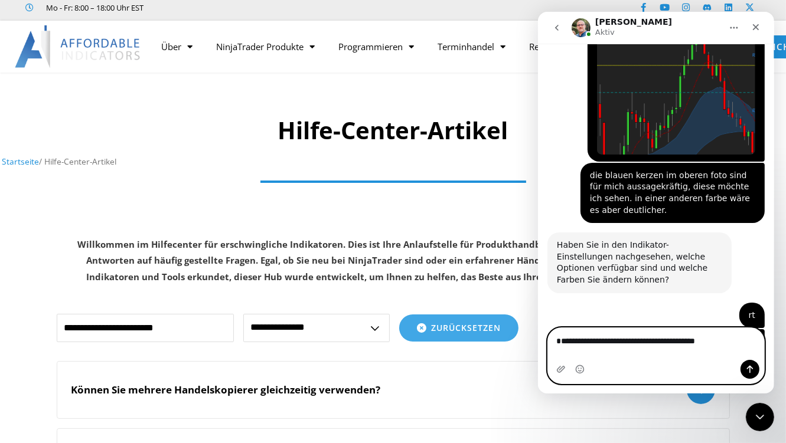
scroll to position [1775, 0]
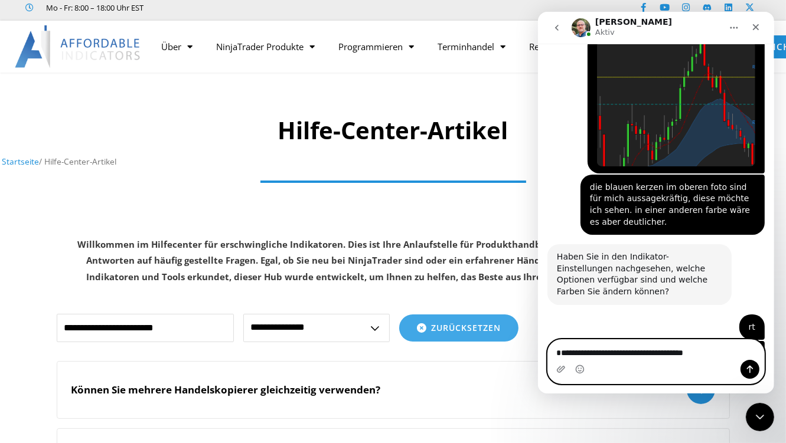
click at [713, 358] on textarea "**********" at bounding box center [655, 350] width 216 height 20
type textarea "**********"
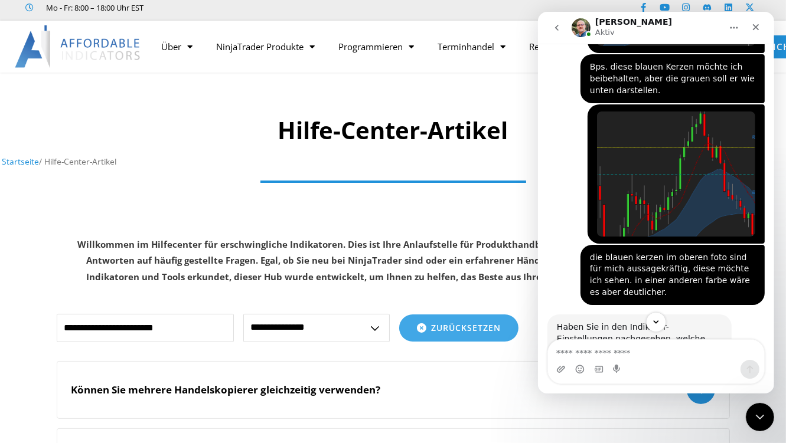
scroll to position [1810, 0]
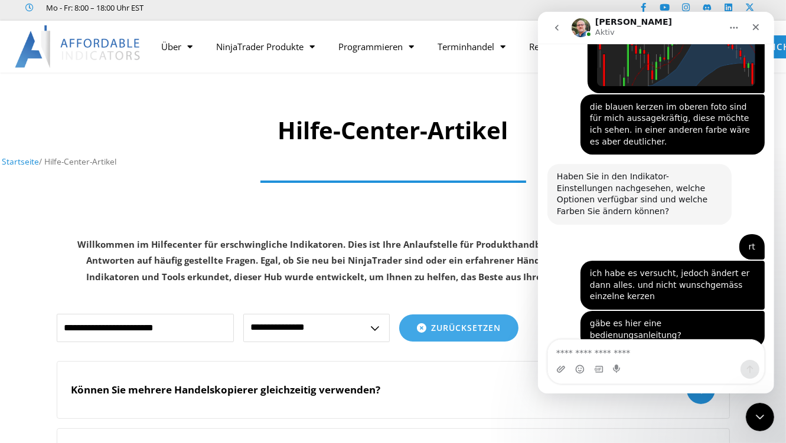
scroll to position [1885, 0]
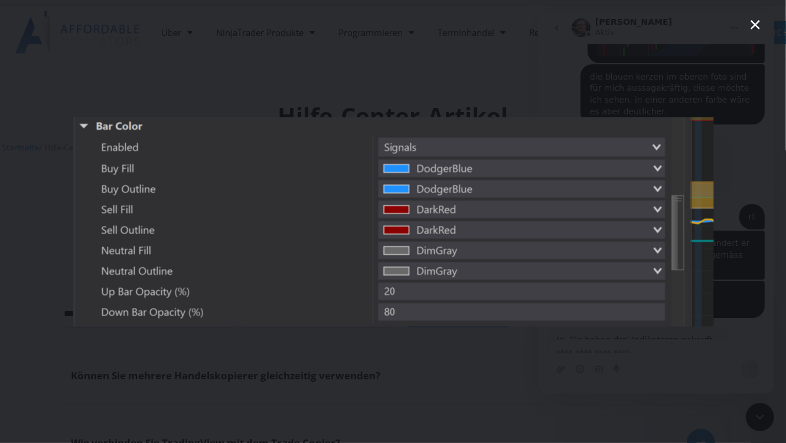
scroll to position [47, 0]
click at [628, 53] on div "Intercom Messenger" at bounding box center [393, 221] width 786 height 443
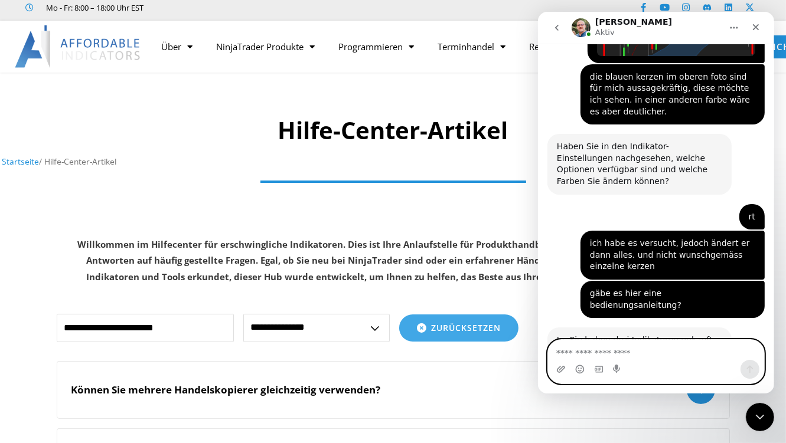
click at [628, 353] on textarea "Nachricht senden..." at bounding box center [655, 350] width 216 height 20
type textarea "*"
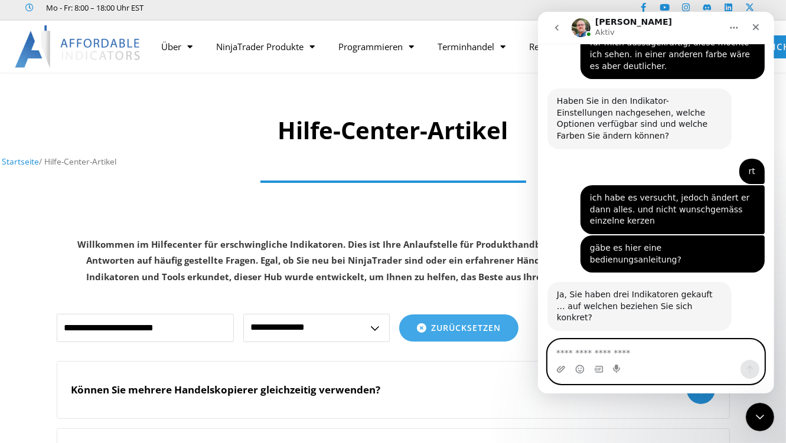
scroll to position [1947, 0]
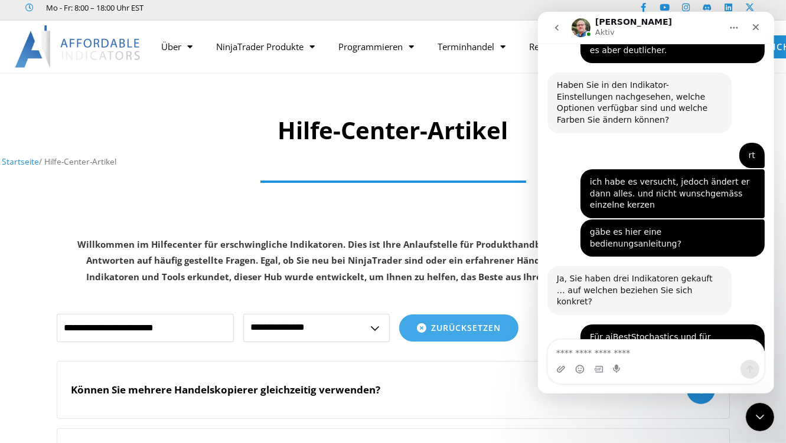
click at [665, 378] on img "Larry sagt…" at bounding box center [635, 404] width 158 height 52
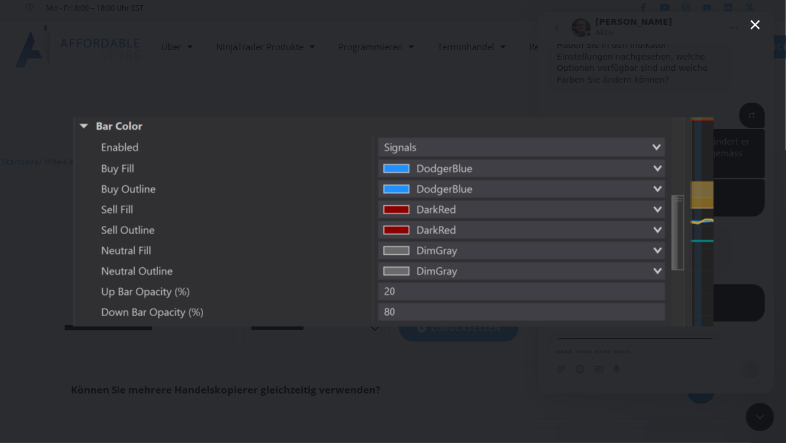
scroll to position [1986, 0]
click at [754, 21] on icon "Schließen" at bounding box center [755, 25] width 14 height 14
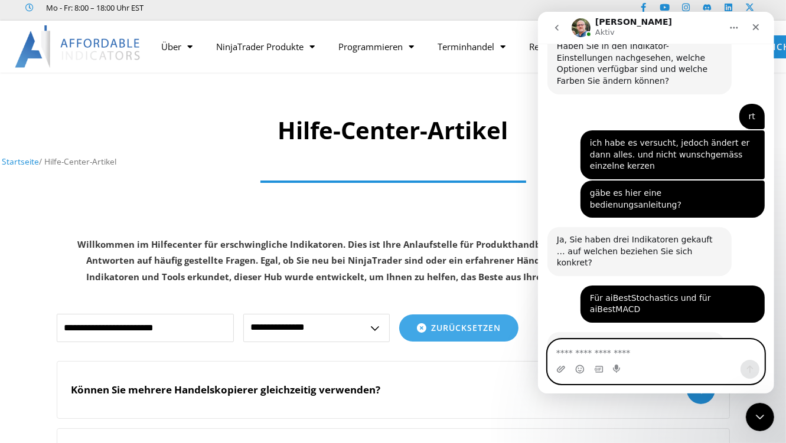
click at [578, 348] on textarea "Nachricht senden..." at bounding box center [655, 350] width 216 height 20
type textarea "**********"
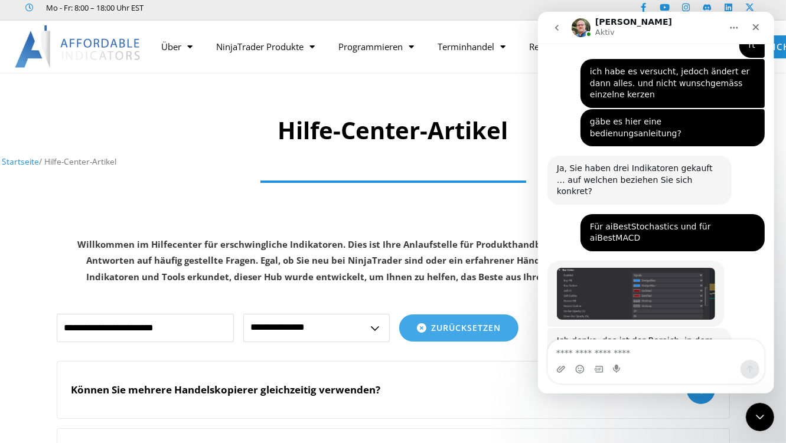
scroll to position [2056, 0]
